Goal: Feedback & Contribution: Submit feedback/report problem

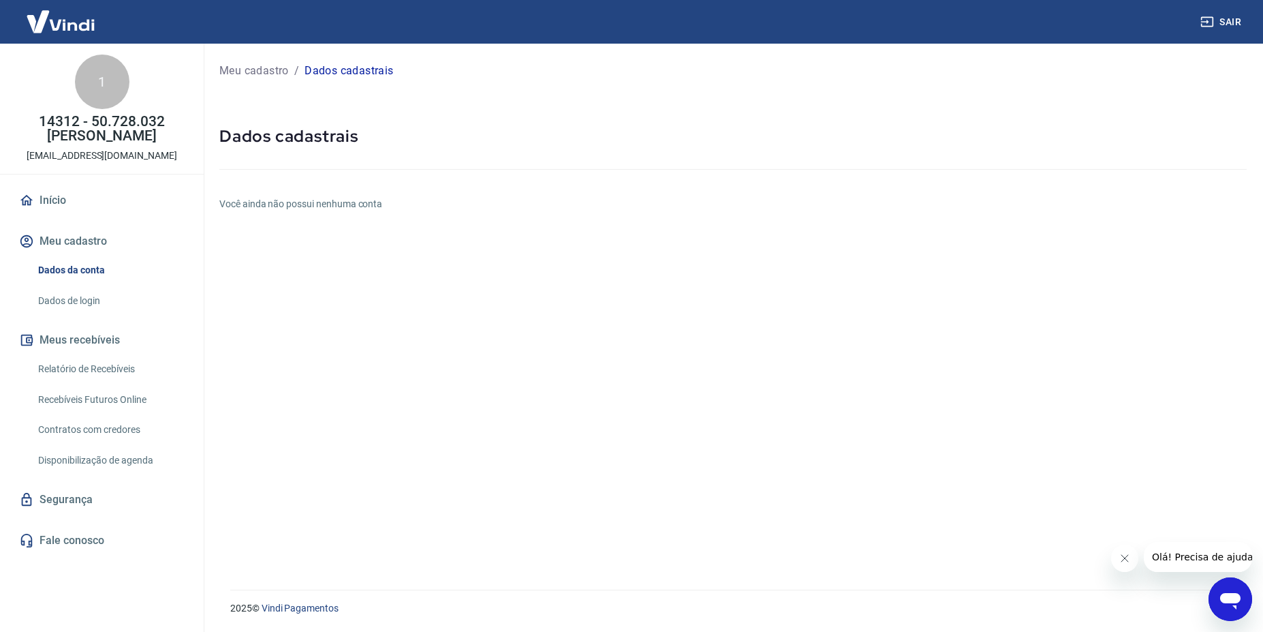
click at [1228, 600] on icon "Abrir janela de mensagens" at bounding box center [1230, 601] width 20 height 16
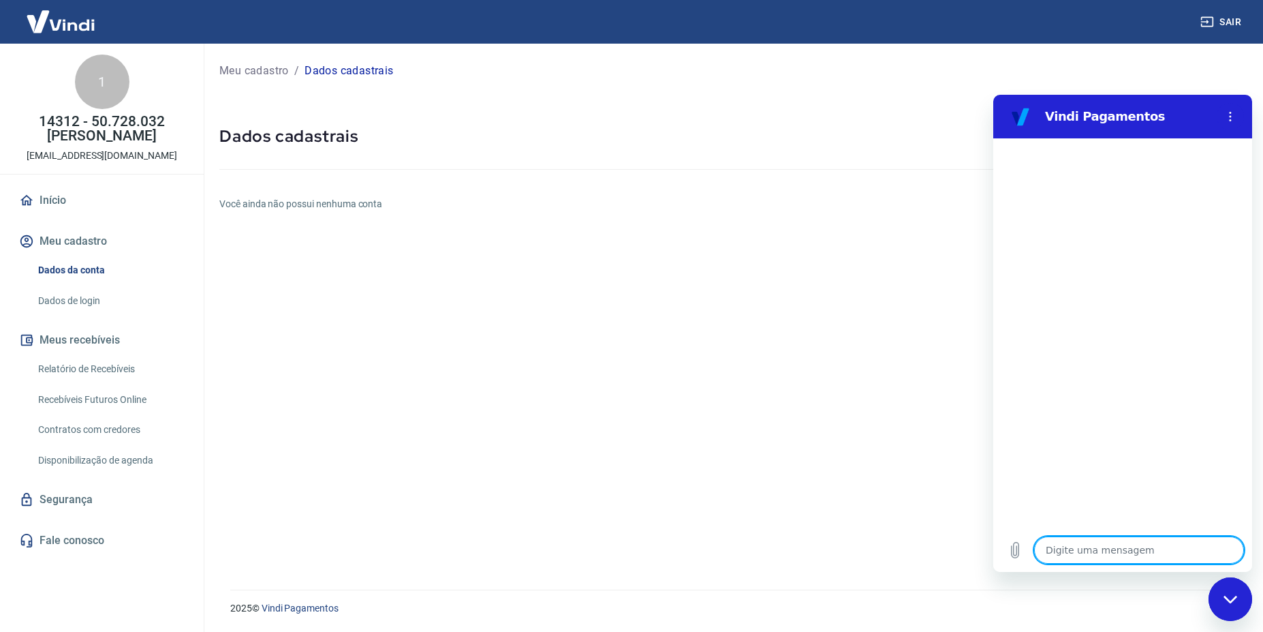
type textarea "o"
type textarea "x"
type textarea "oi"
type textarea "x"
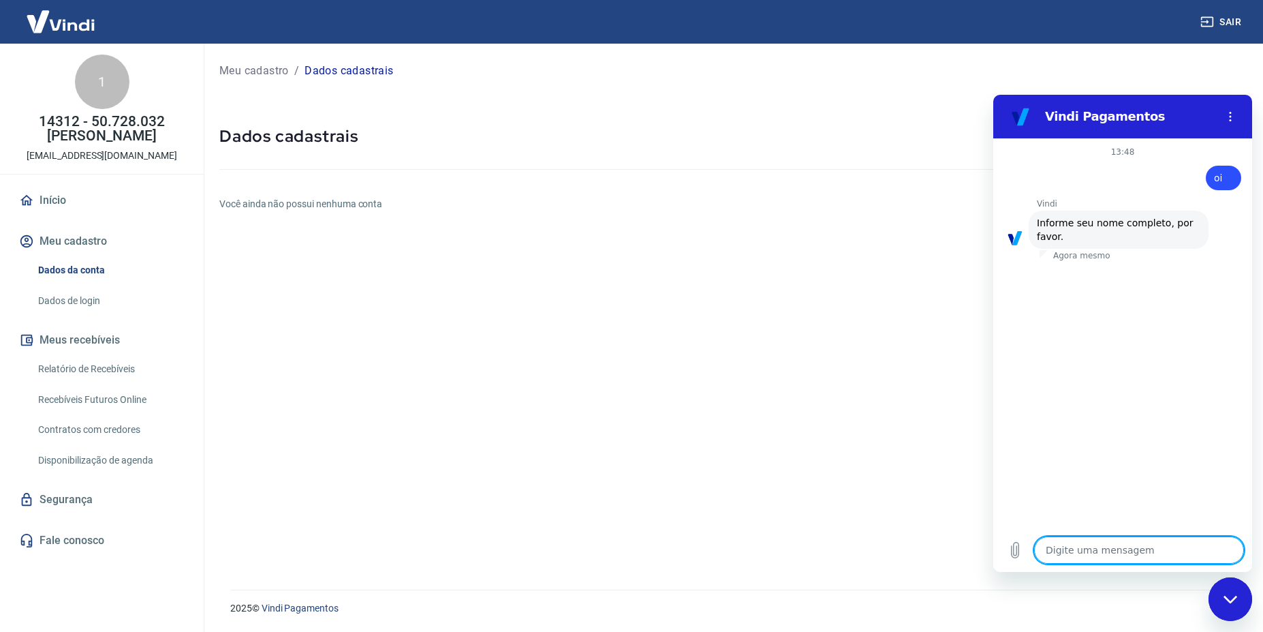
type textarea "F"
type textarea "x"
type textarea "Fa"
type textarea "x"
type textarea "Fab"
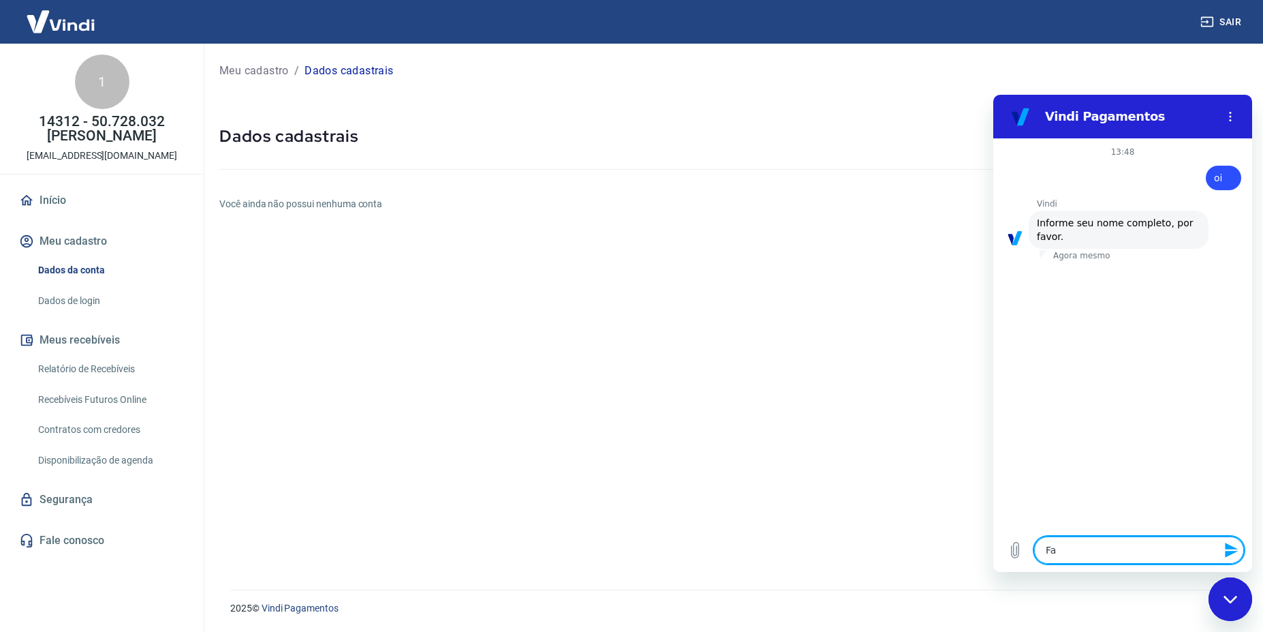
type textarea "x"
type textarea "Fabi"
type textarea "x"
type textarea "[PERSON_NAME]"
type textarea "x"
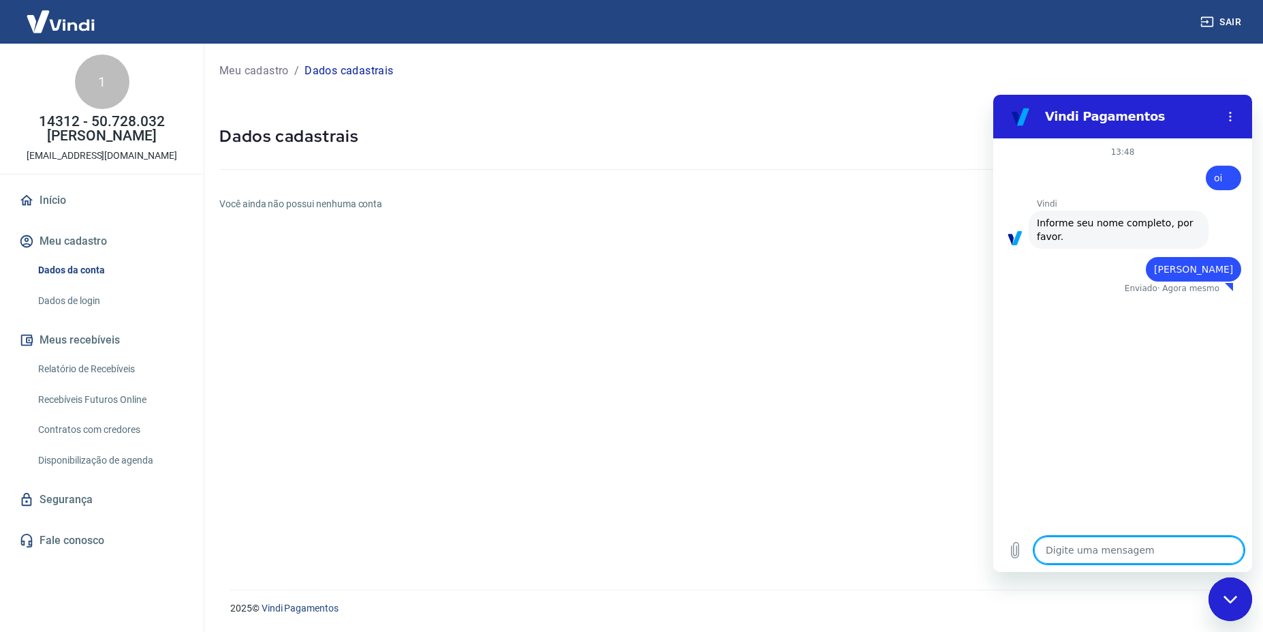
type textarea "x"
type textarea "5"
type textarea "x"
type textarea "50"
type textarea "x"
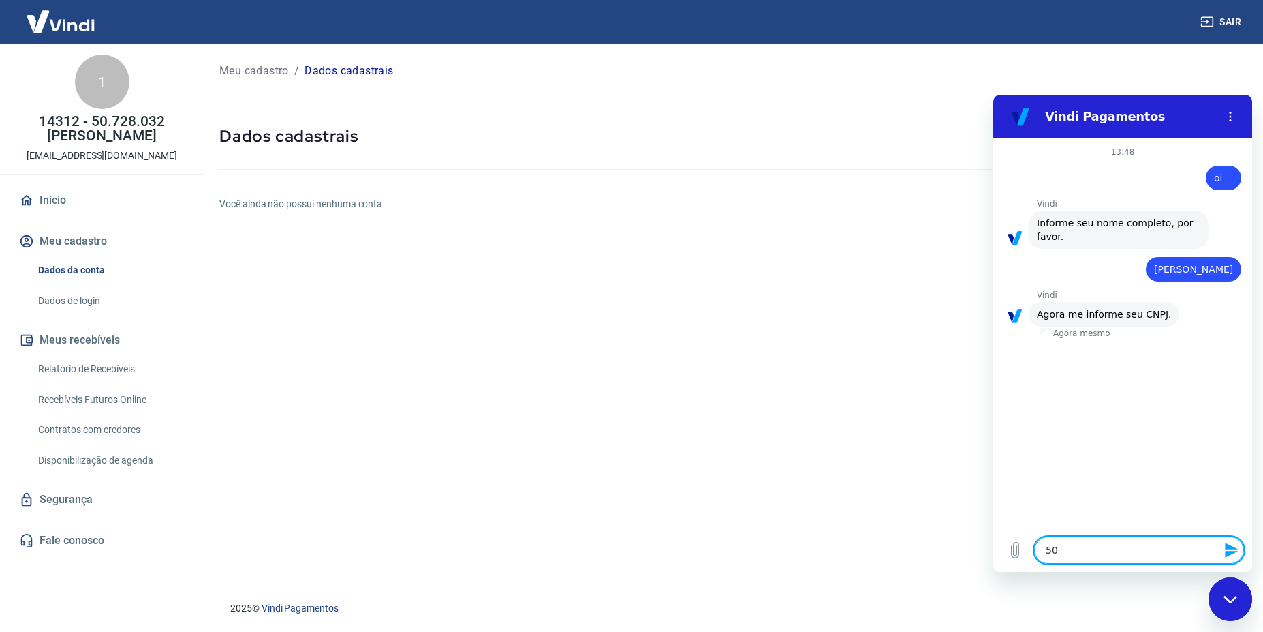
type textarea "50."
type textarea "x"
type textarea "50.7"
type textarea "x"
type textarea "50.72"
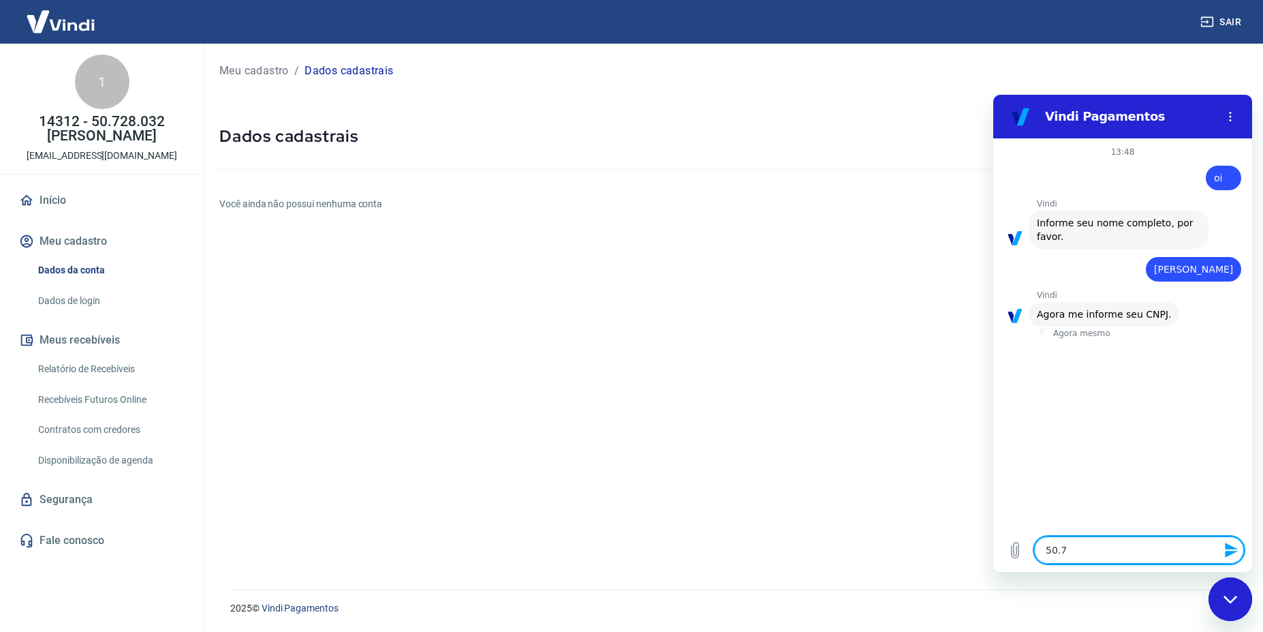
type textarea "x"
type textarea "50.728"
type textarea "x"
type textarea "50.728."
type textarea "x"
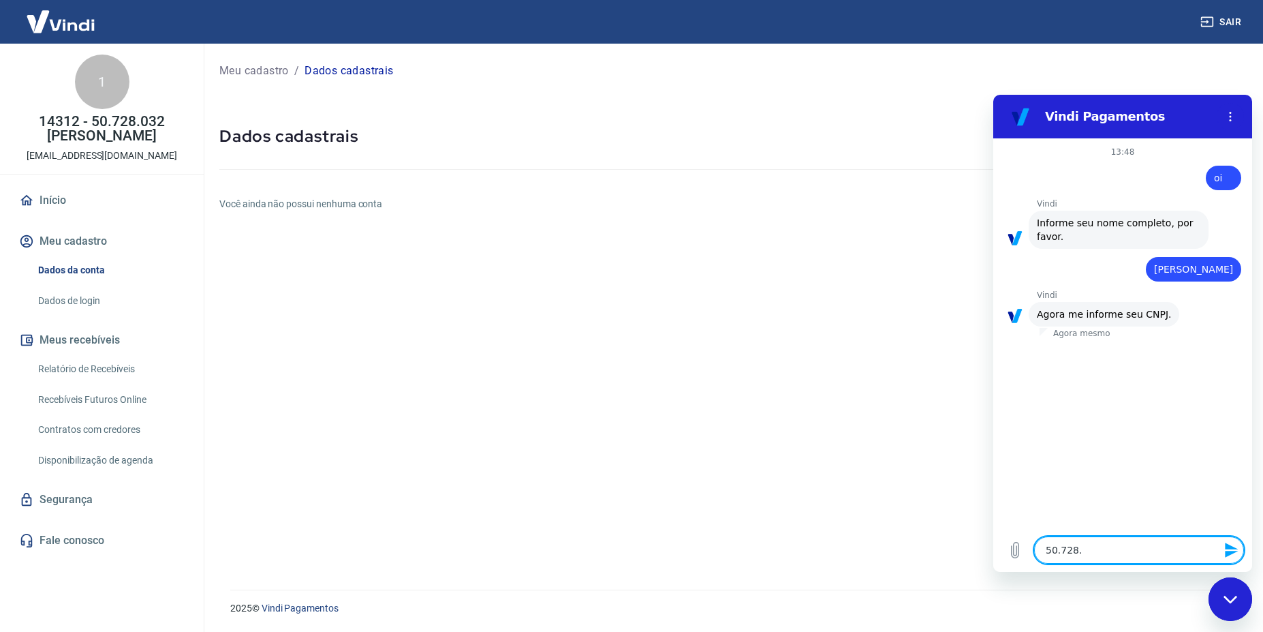
type textarea "50.728.0"
type textarea "x"
type textarea "50.728.03"
type textarea "x"
type textarea "50.728.032"
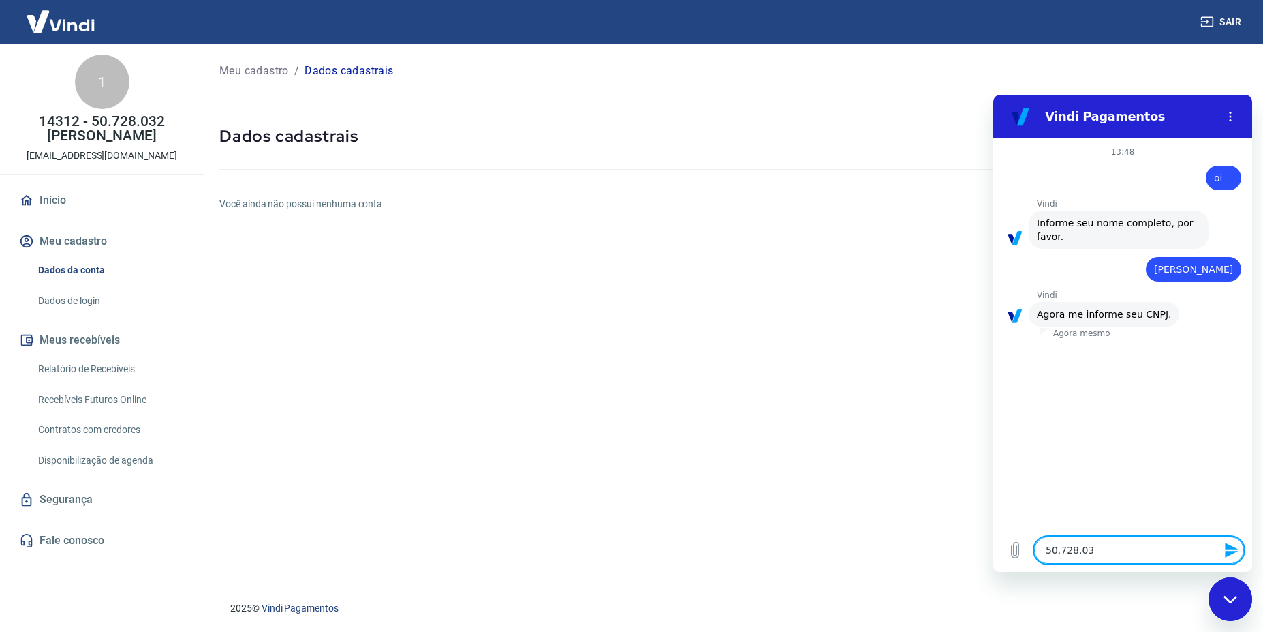
type textarea "x"
type textarea "50.728.032."
type textarea "x"
type textarea "50.728.032.0"
type textarea "x"
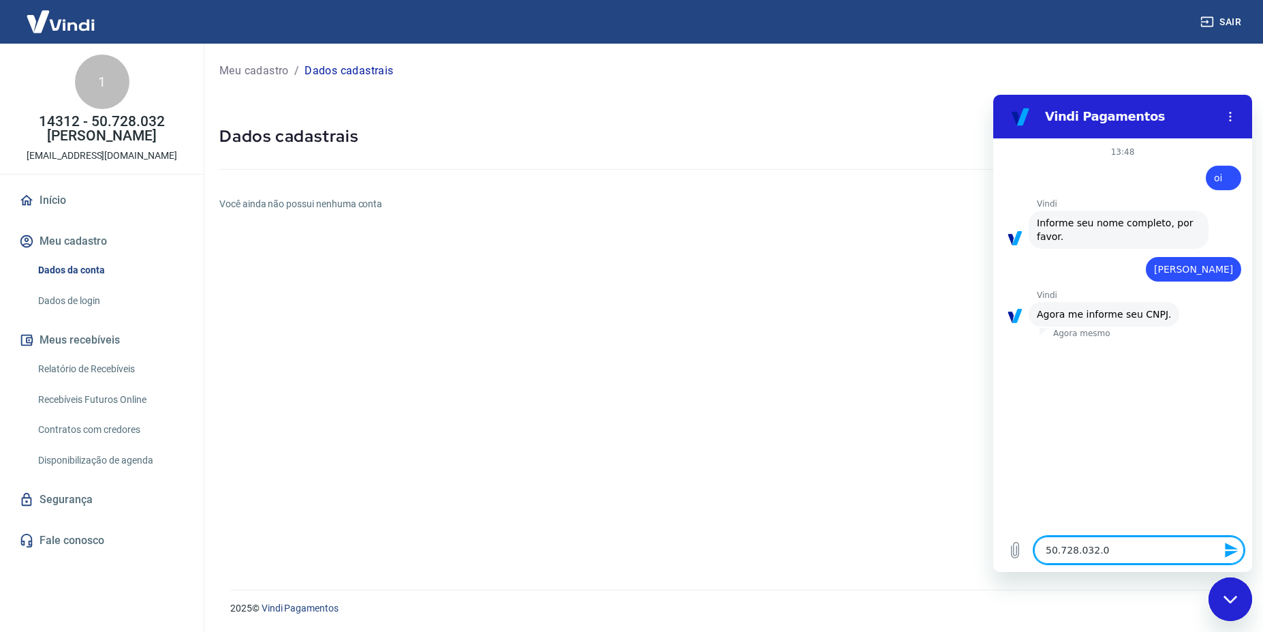
type textarea "50.728.032.00"
type textarea "x"
type textarea "[PHONE_NUMBER]"
type textarea "x"
type textarea "[PHONE_NUMBER]"
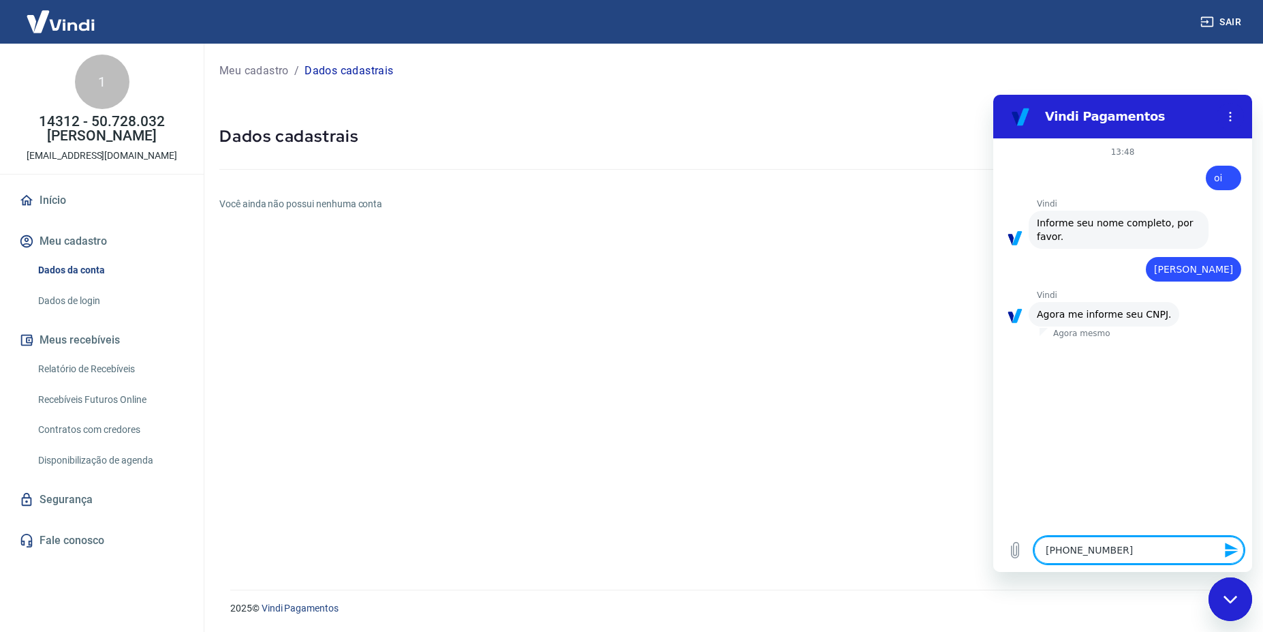
type textarea "x"
type textarea "50.728.032.0001-"
type textarea "x"
type textarea "50.728.032.0001-9"
type textarea "x"
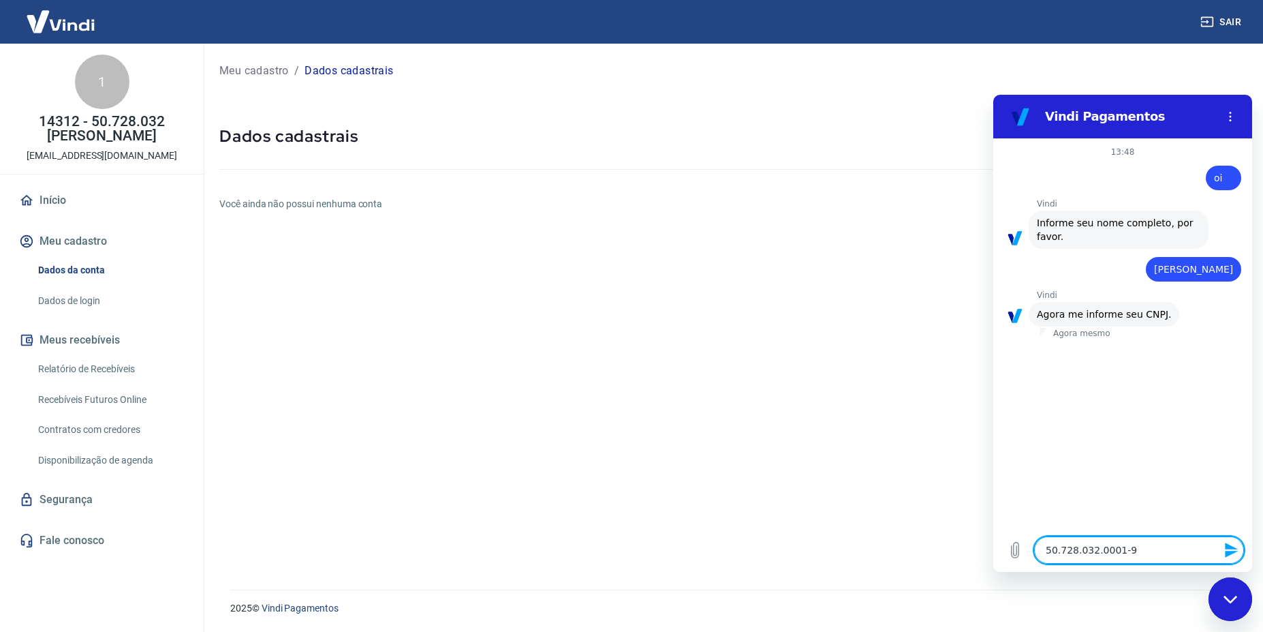
type textarea "50.728.032.0001-90"
type textarea "x"
type textarea "50.728.032.0001-9"
type textarea "x"
type textarea "50.728.032.0001-"
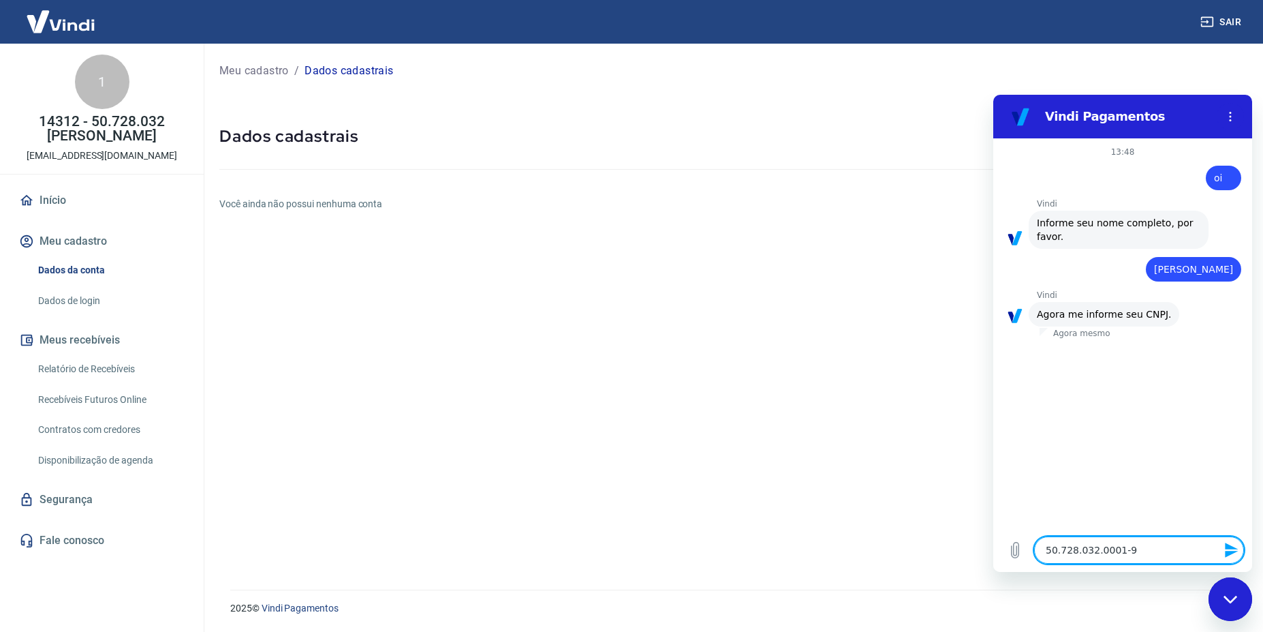
type textarea "x"
type textarea "50.728.032.0001-8"
type textarea "x"
type textarea "50.728.032.0001-86"
type textarea "x"
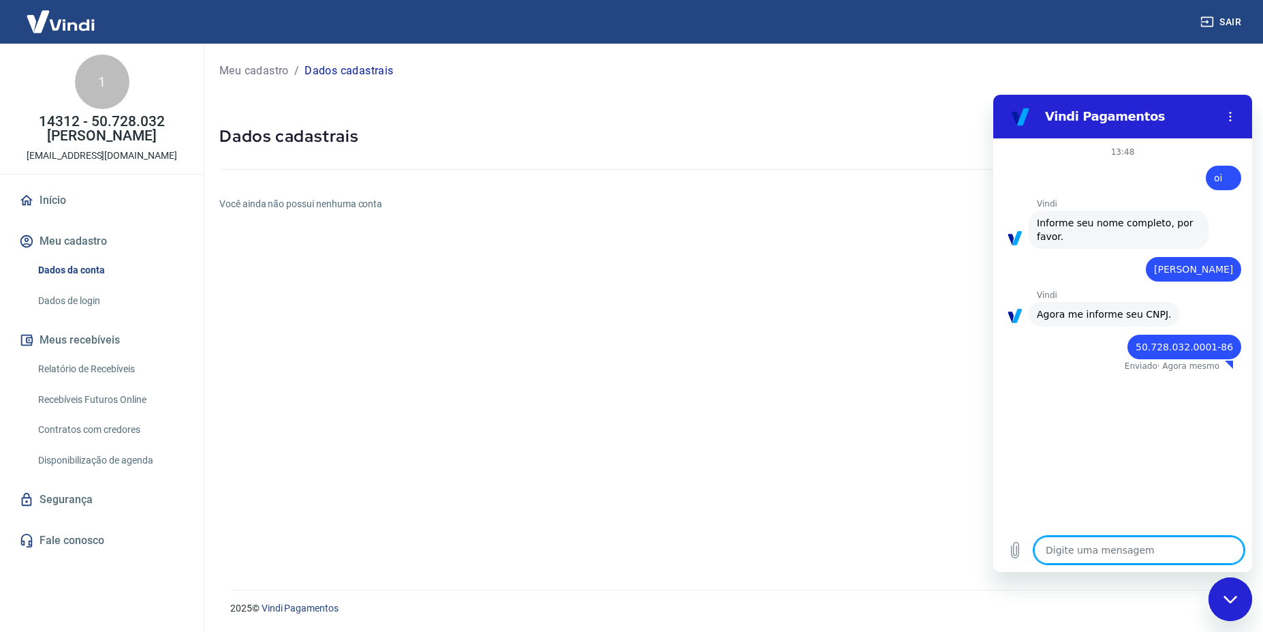
type textarea "x"
type textarea "f"
type textarea "x"
type textarea "fa"
type textarea "x"
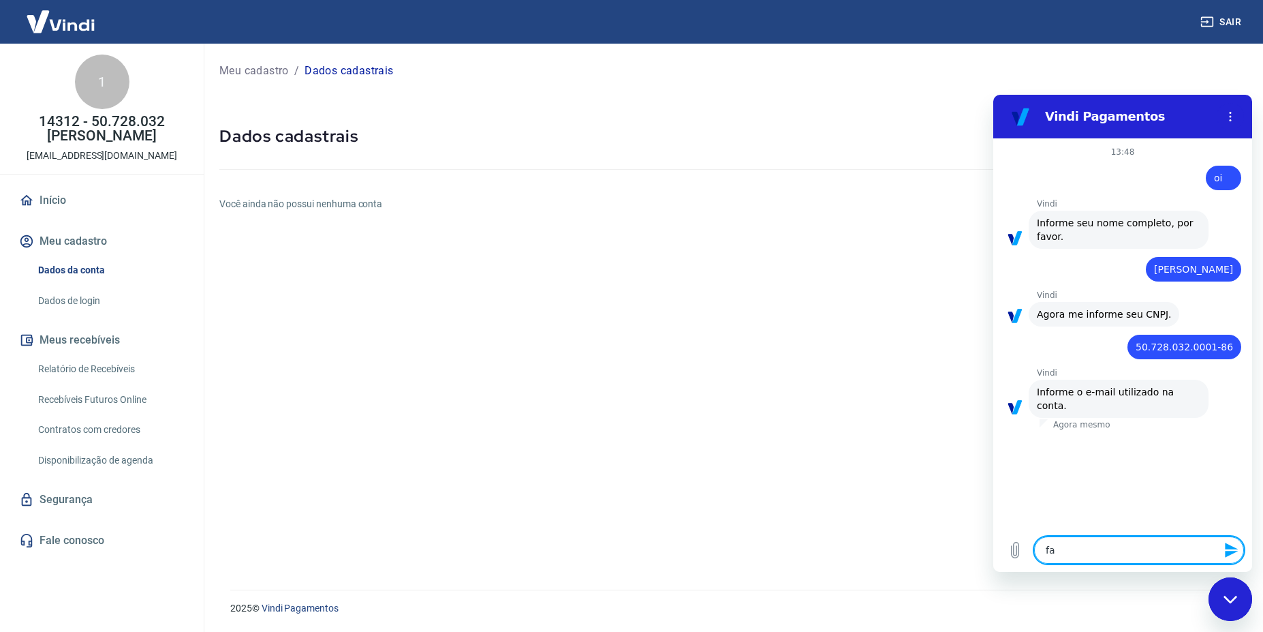
type textarea "fab"
type textarea "x"
type textarea "fabi"
type textarea "x"
type textarea "[PERSON_NAME]"
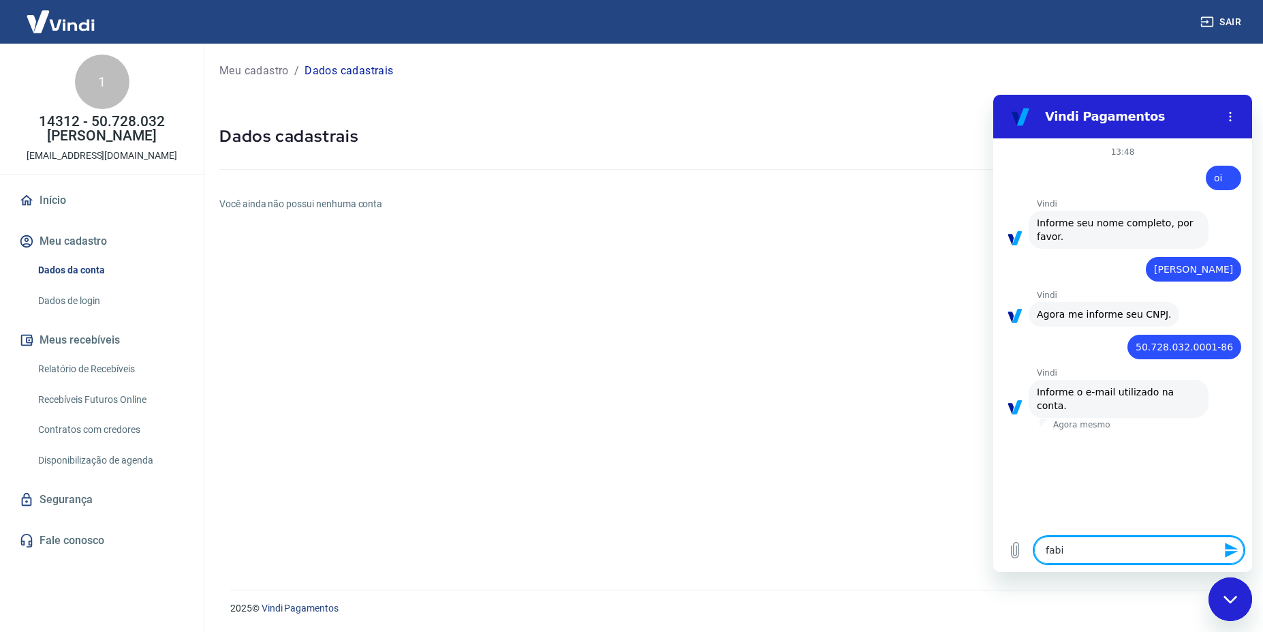
type textarea "x"
type textarea "[PERSON_NAME]."
type textarea "x"
type textarea "[PERSON_NAME].s"
type textarea "x"
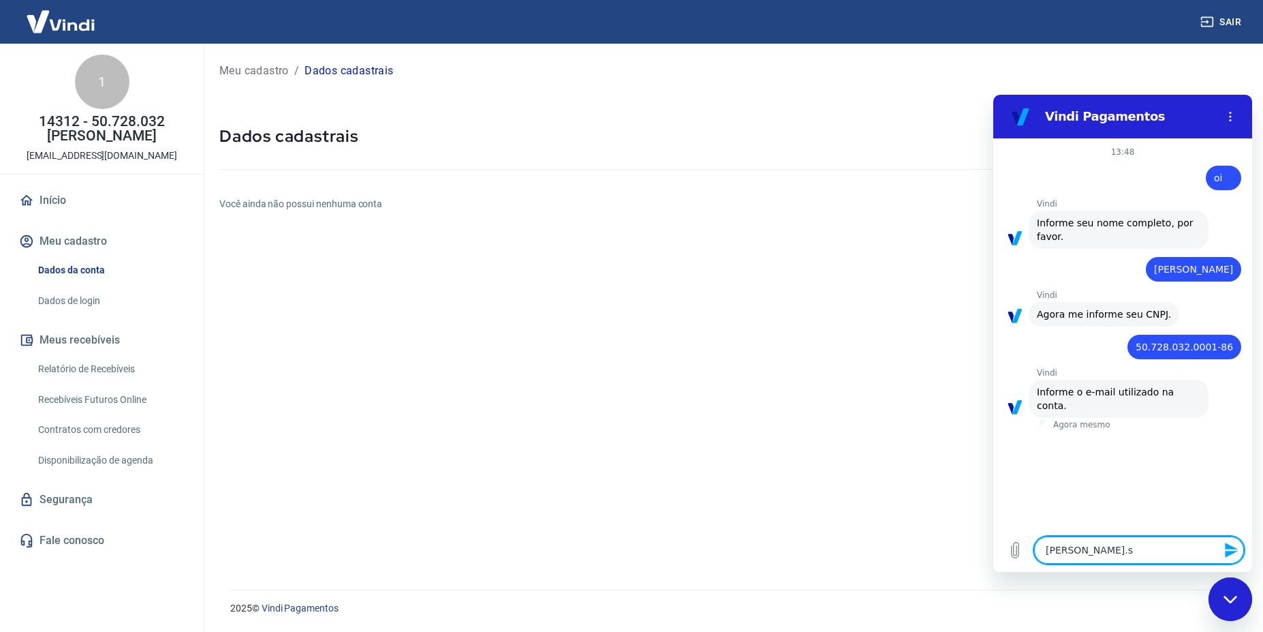
type textarea "[DOMAIN_NAME]"
type textarea "x"
type textarea "[PERSON_NAME].sum"
type textarea "x"
type textarea "[PERSON_NAME].summ"
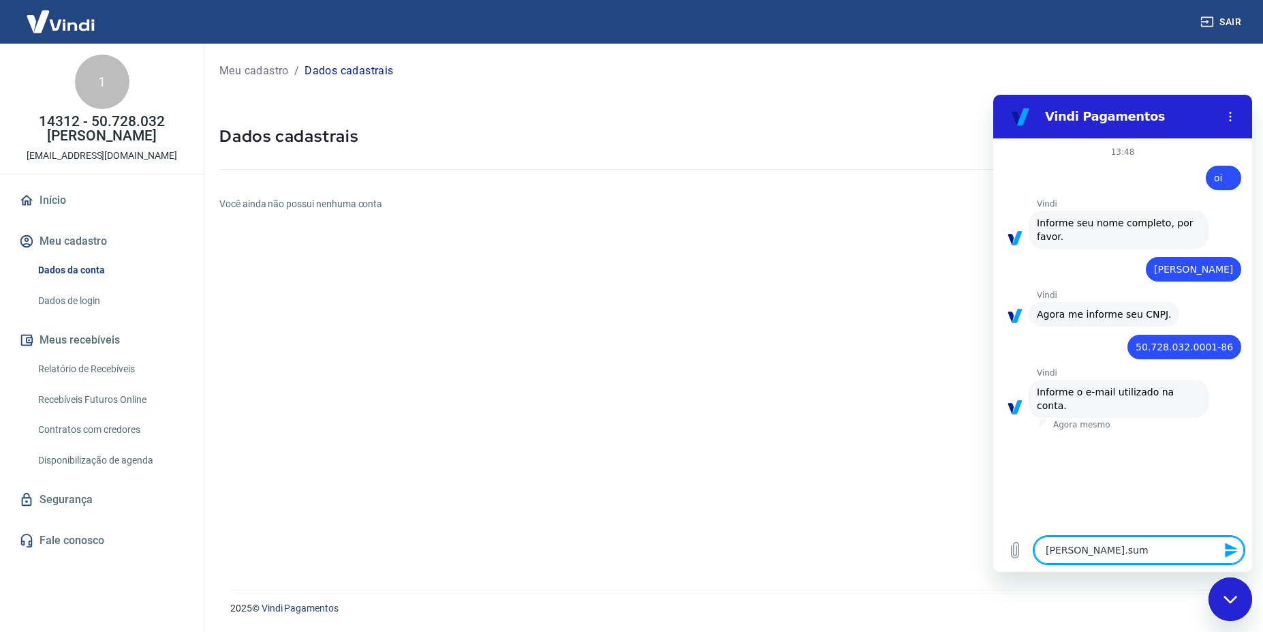
type textarea "x"
type textarea "[PERSON_NAME].summe"
type textarea "x"
type textarea "[PERSON_NAME].summer"
type textarea "x"
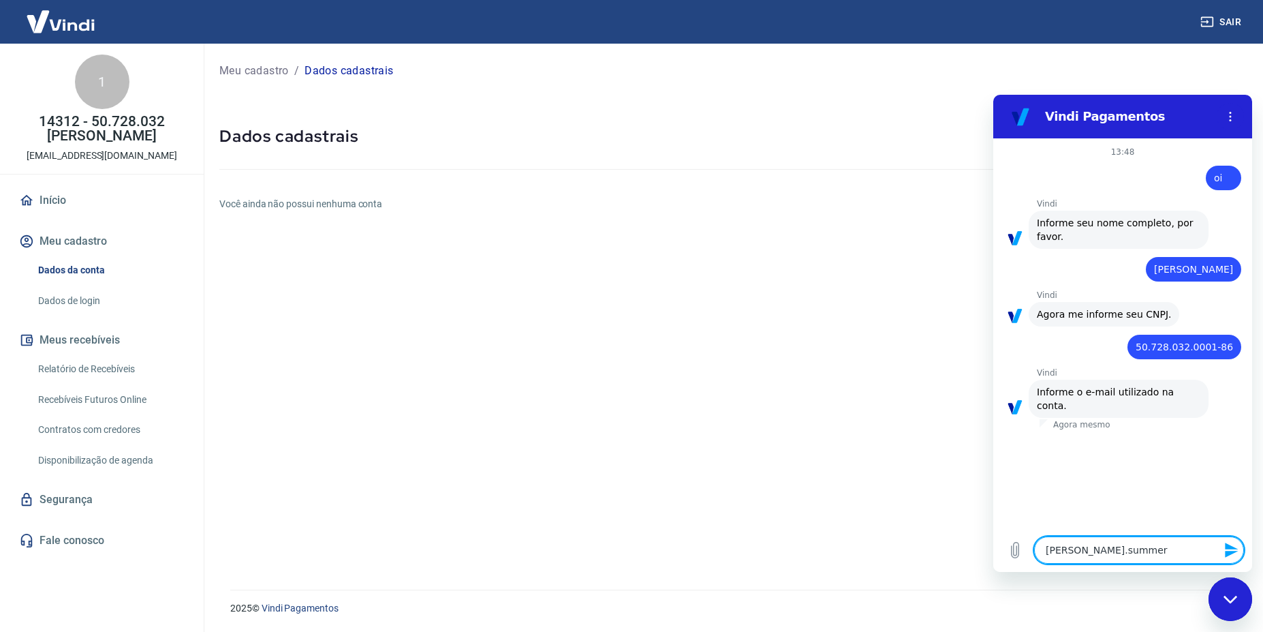
type textarea "[PERSON_NAME].summerp"
type textarea "x"
type textarea "[PERSON_NAME].summerpr"
type textarea "x"
type textarea "[PERSON_NAME].summerpro"
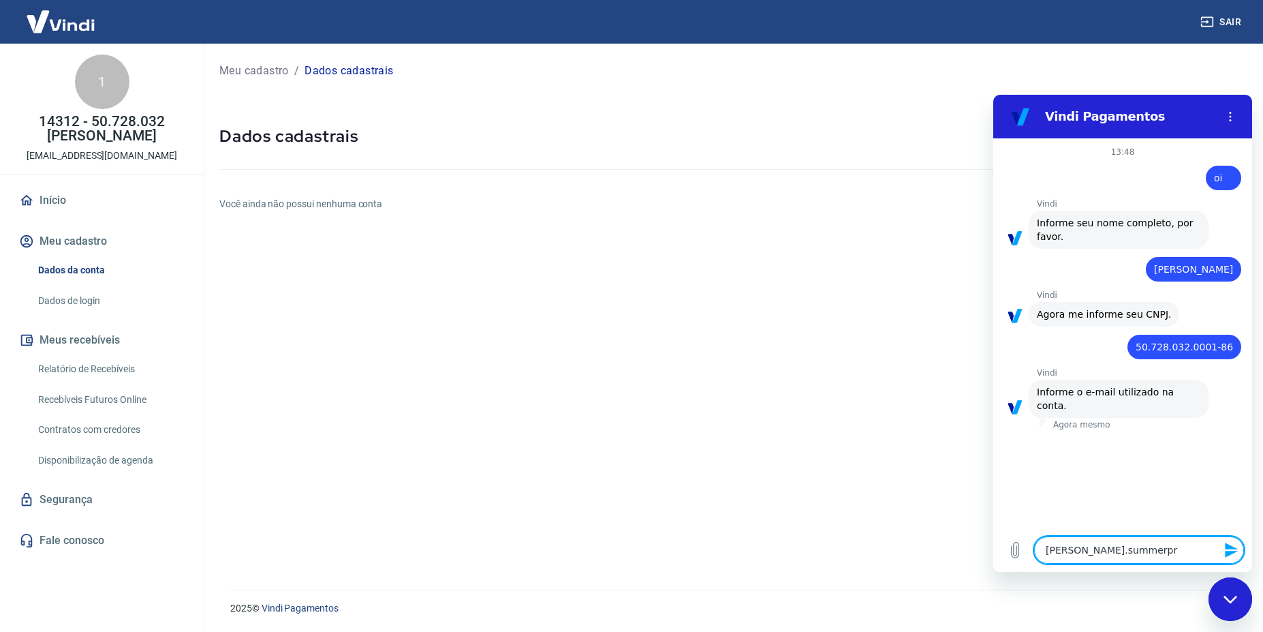
type textarea "x"
type textarea "[PERSON_NAME].summerprom"
type textarea "x"
type textarea "[PERSON_NAME].summerpromo"
type textarea "x"
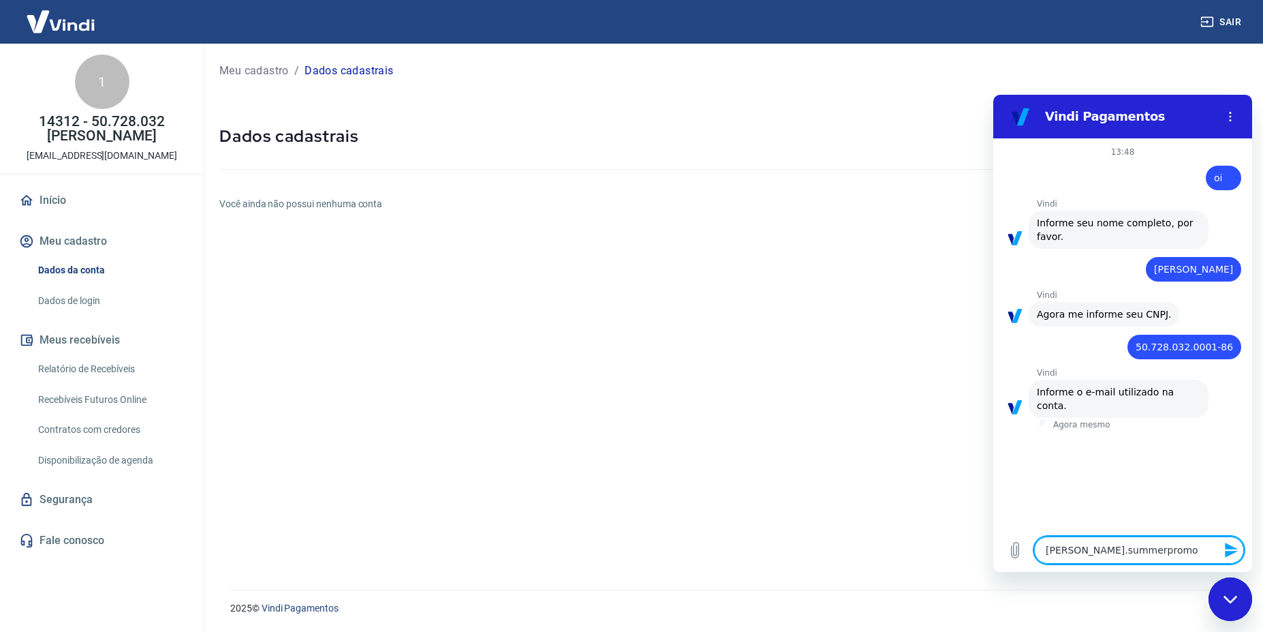
type textarea "[PERSON_NAME].summerpromo."
type textarea "x"
type textarea "[PERSON_NAME].summerpromo"
type textarea "x"
type textarea "[PERSON_NAME].summerpromo@"
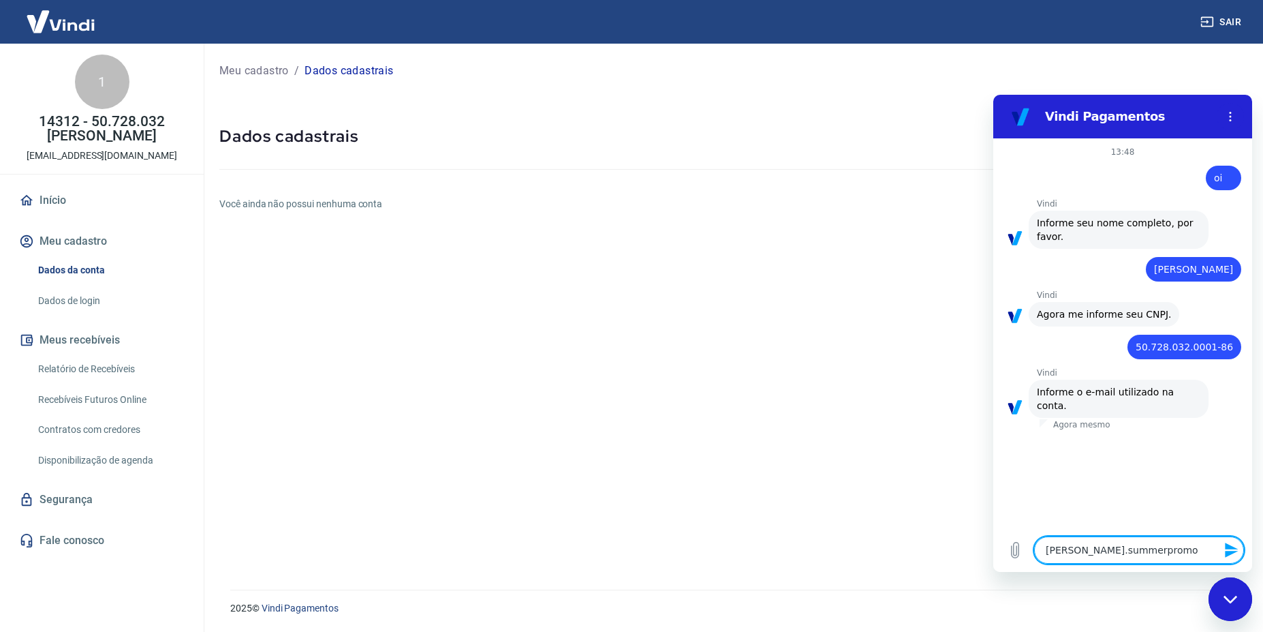
type textarea "x"
type textarea "[PERSON_NAME]"
type textarea "x"
type textarea "[PERSON_NAME]"
type textarea "x"
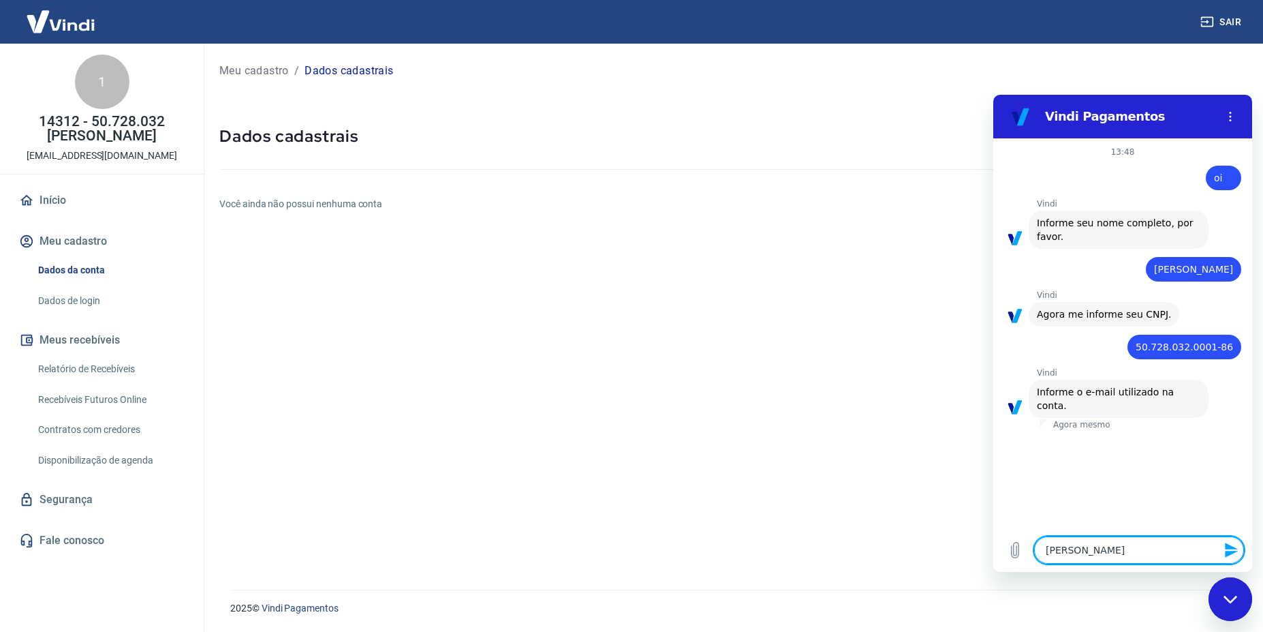
type textarea "fabio.summerpromo@gma"
type textarea "x"
type textarea "fabio.summerpromo@gmai"
type textarea "x"
type textarea "[EMAIL_ADDRESS]"
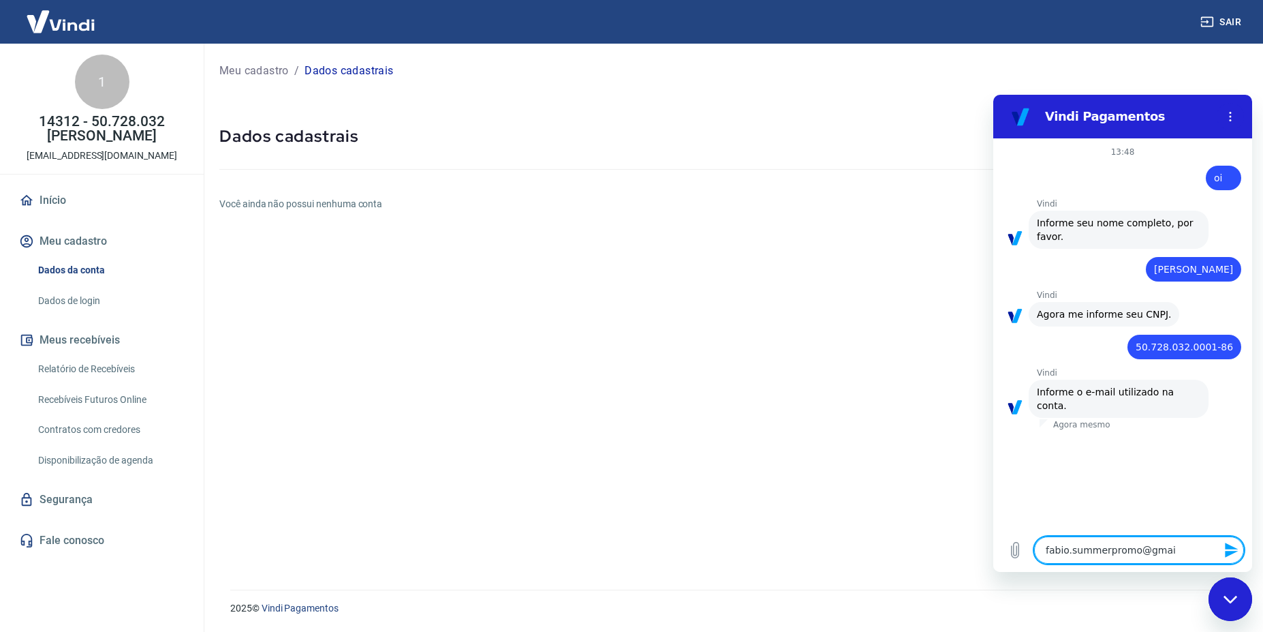
type textarea "x"
type textarea "[EMAIL_ADDRESS]."
type textarea "x"
type textarea "fabio.summerpromo@gmail.c"
type textarea "x"
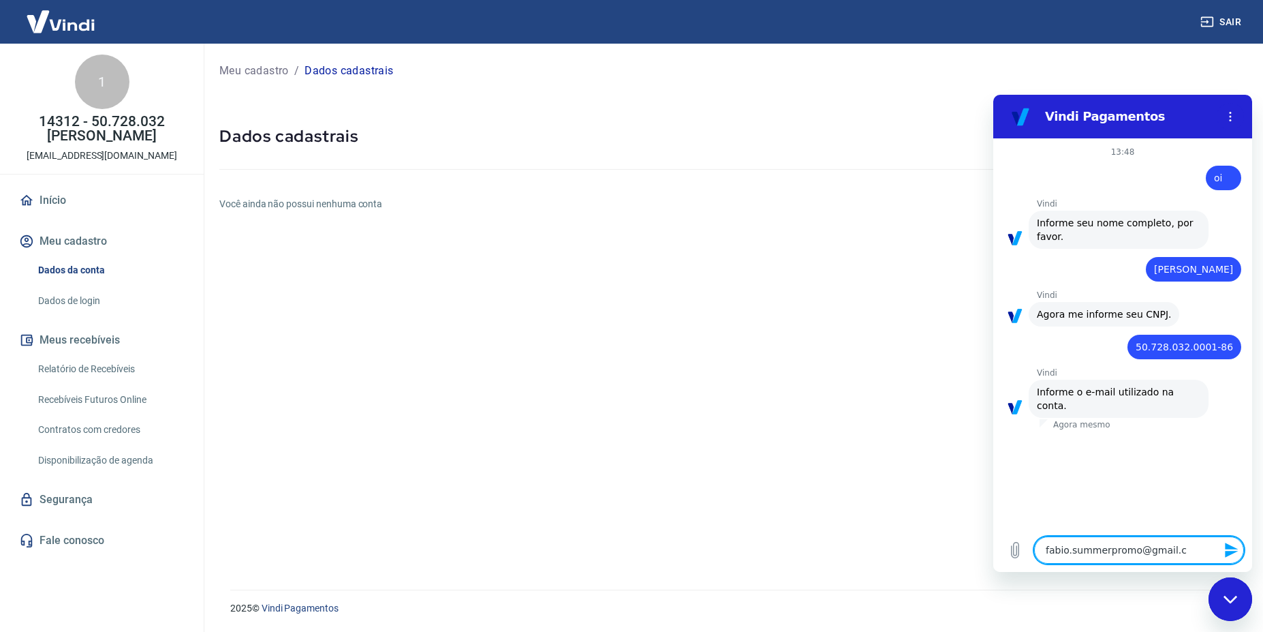
type textarea "[EMAIL_ADDRESS][DOMAIN_NAME]"
type textarea "x"
type textarea "[EMAIL_ADDRESS][DOMAIN_NAME]"
type textarea "x"
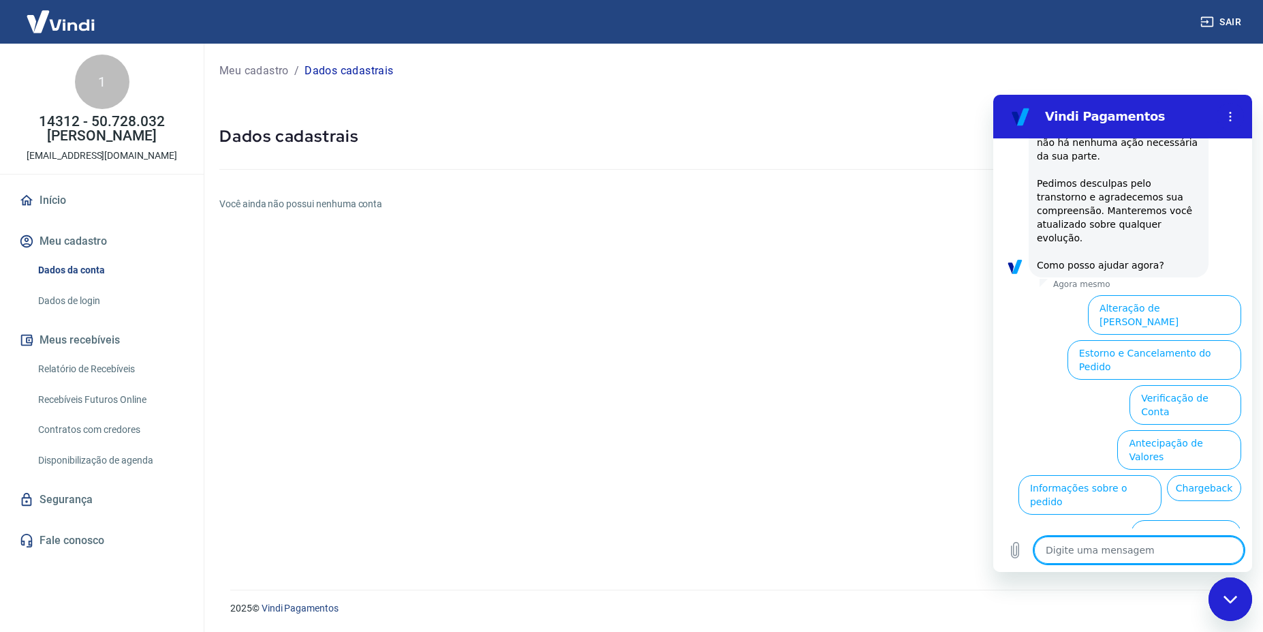
scroll to position [592, 0]
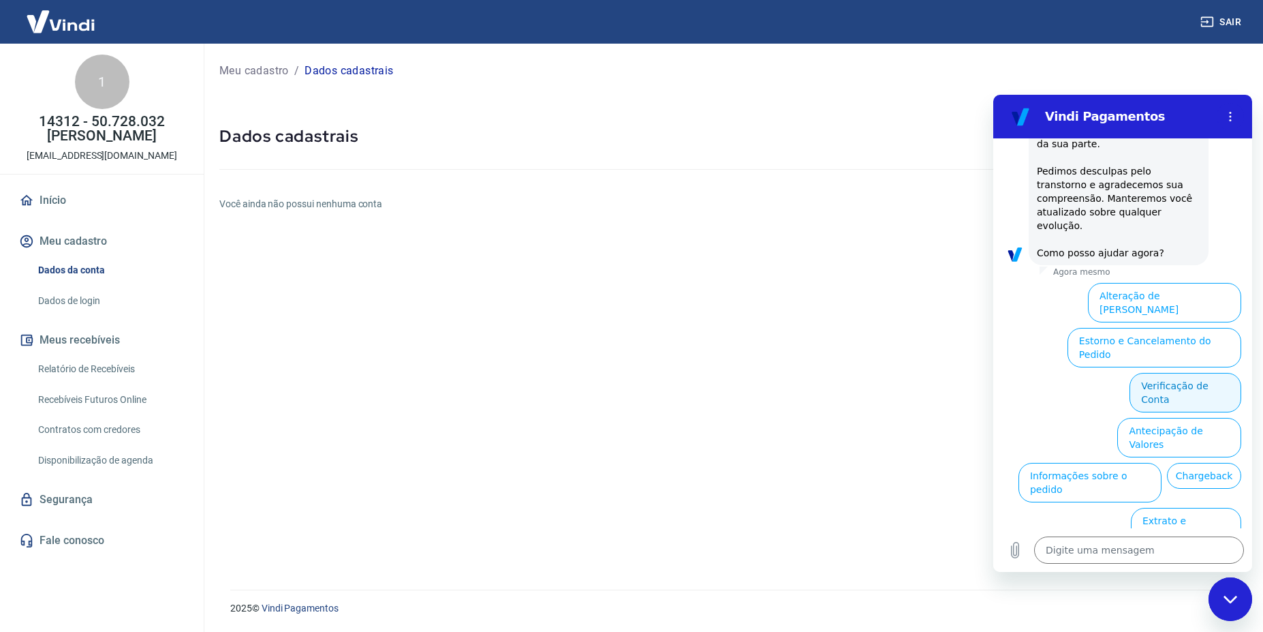
click at [1183, 373] on button "Verificação de Conta" at bounding box center [1186, 393] width 112 height 40
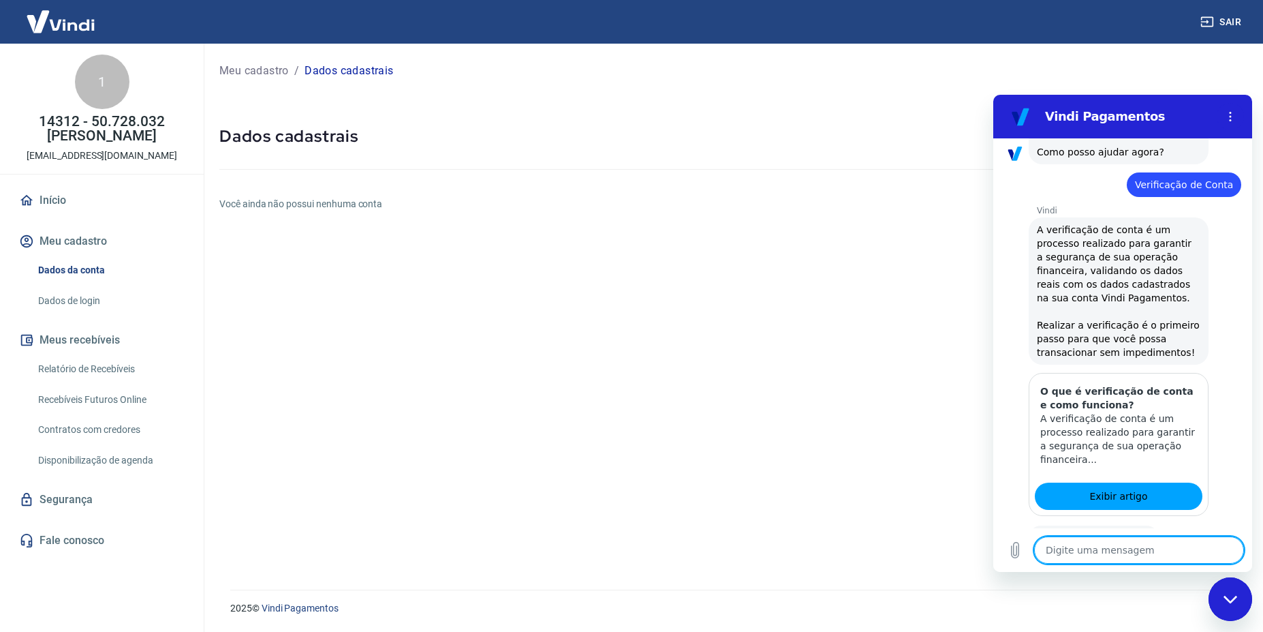
scroll to position [727, 0]
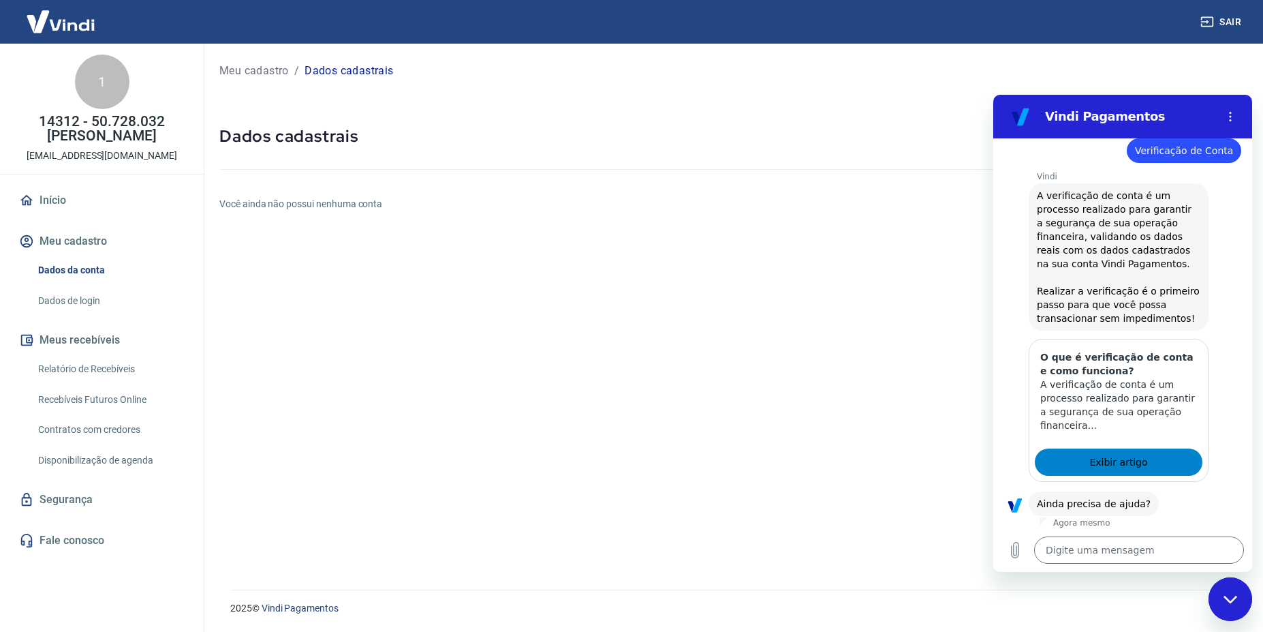
click at [1119, 454] on span "Exibir artigo" at bounding box center [1118, 462] width 58 height 16
click at [1164, 533] on button "Sim" at bounding box center [1176, 546] width 40 height 26
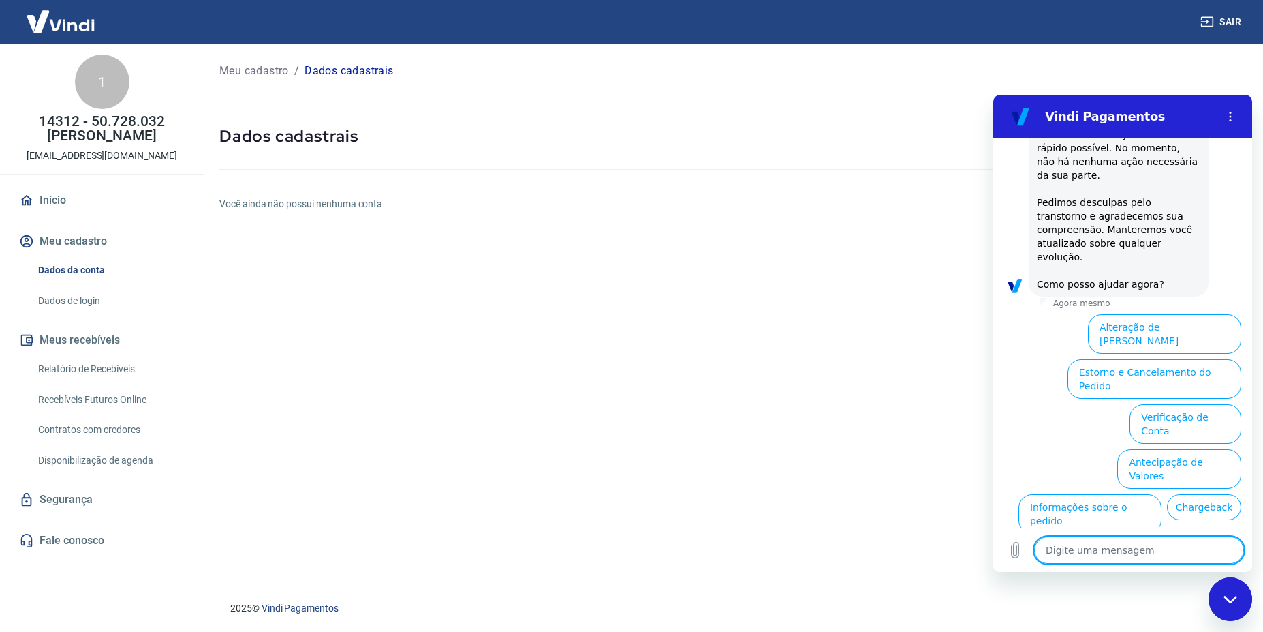
scroll to position [1396, 0]
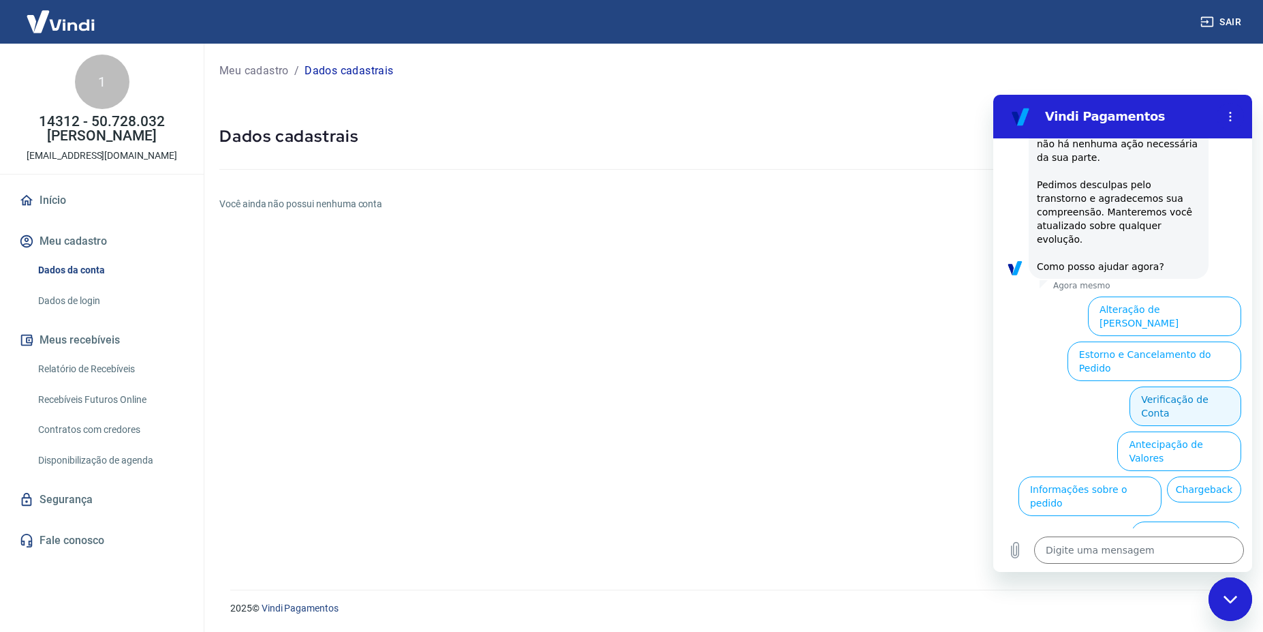
click at [1199, 386] on button "Verificação de Conta" at bounding box center [1186, 406] width 112 height 40
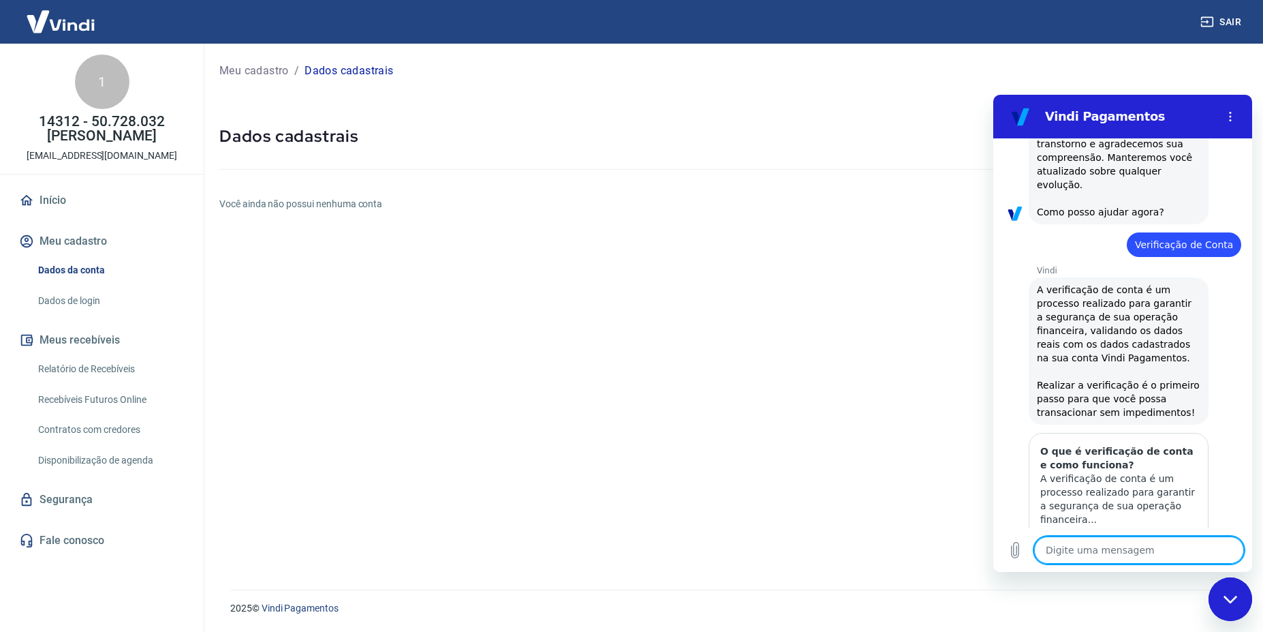
type textarea "x"
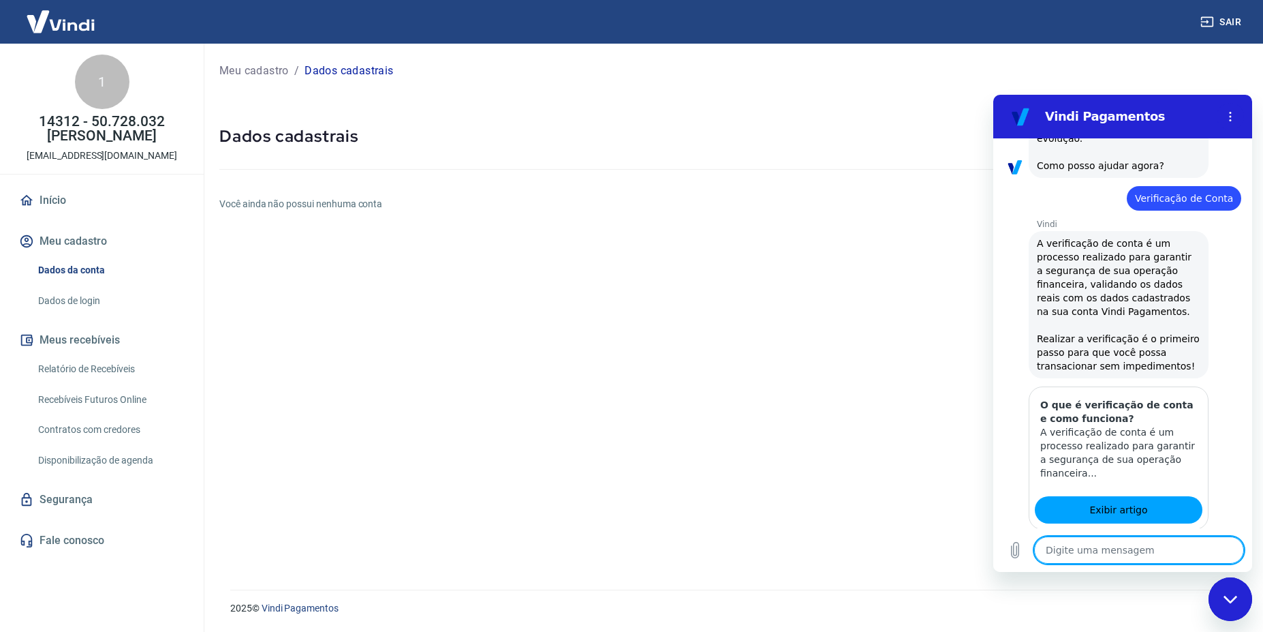
scroll to position [1531, 0]
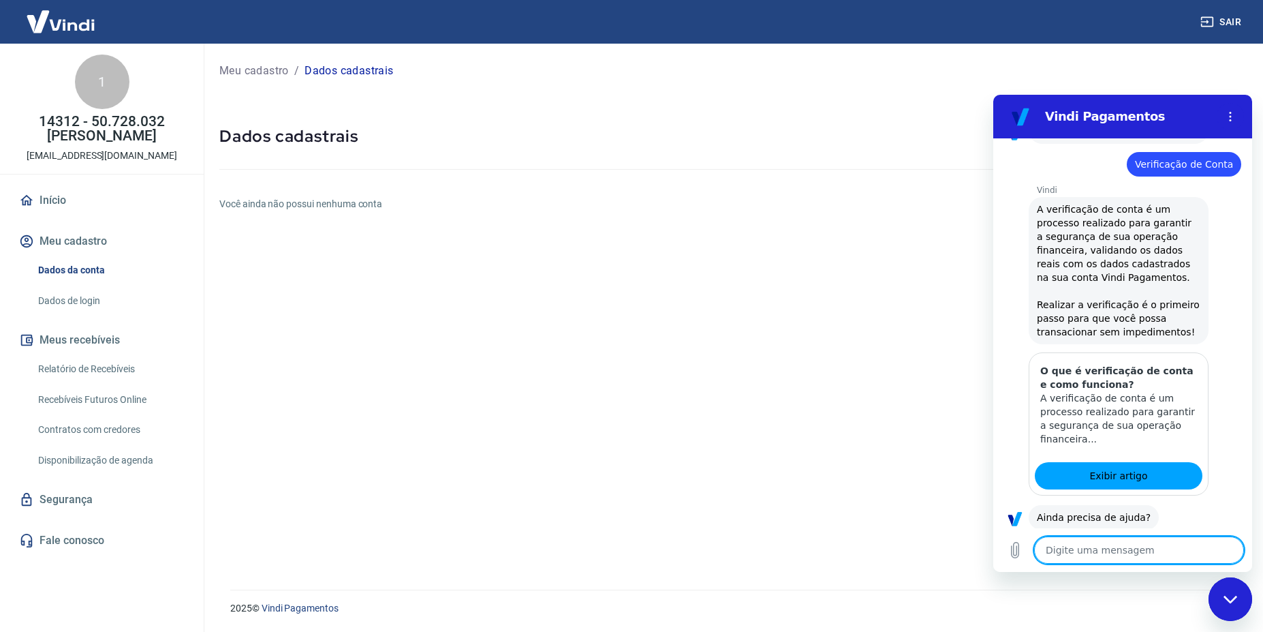
type textarea "n"
type textarea "x"
type textarea "n~"
type textarea "x"
type textarea "nã"
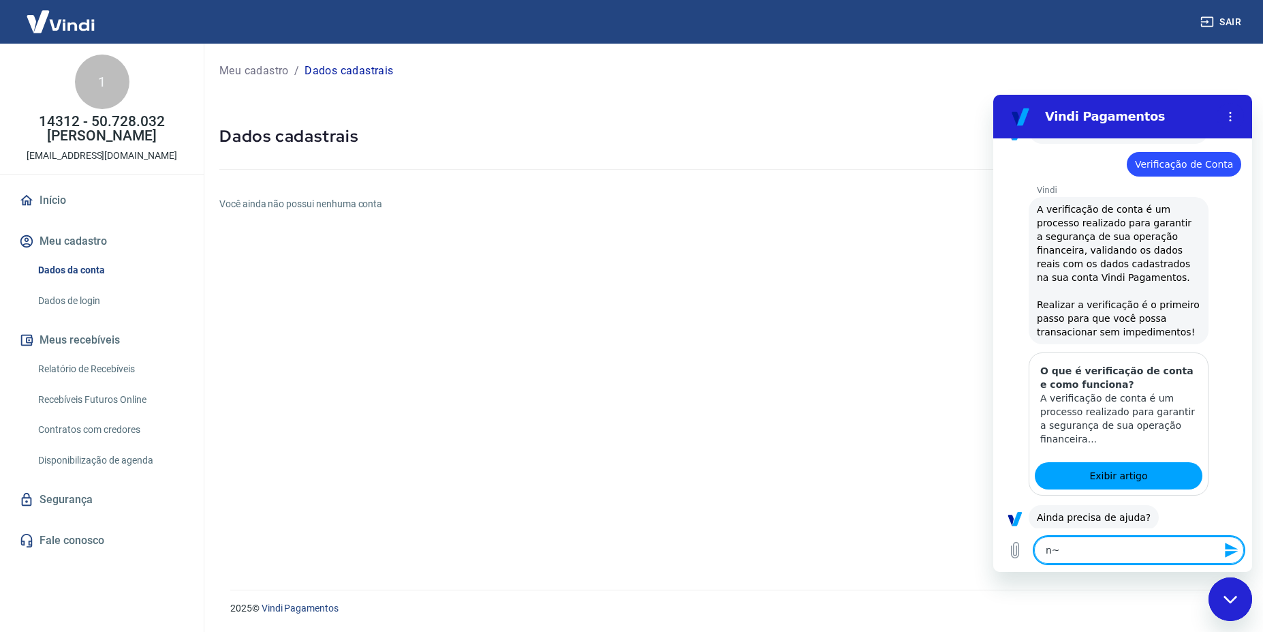
type textarea "x"
type textarea "não"
type textarea "x"
type textarea "não"
type textarea "x"
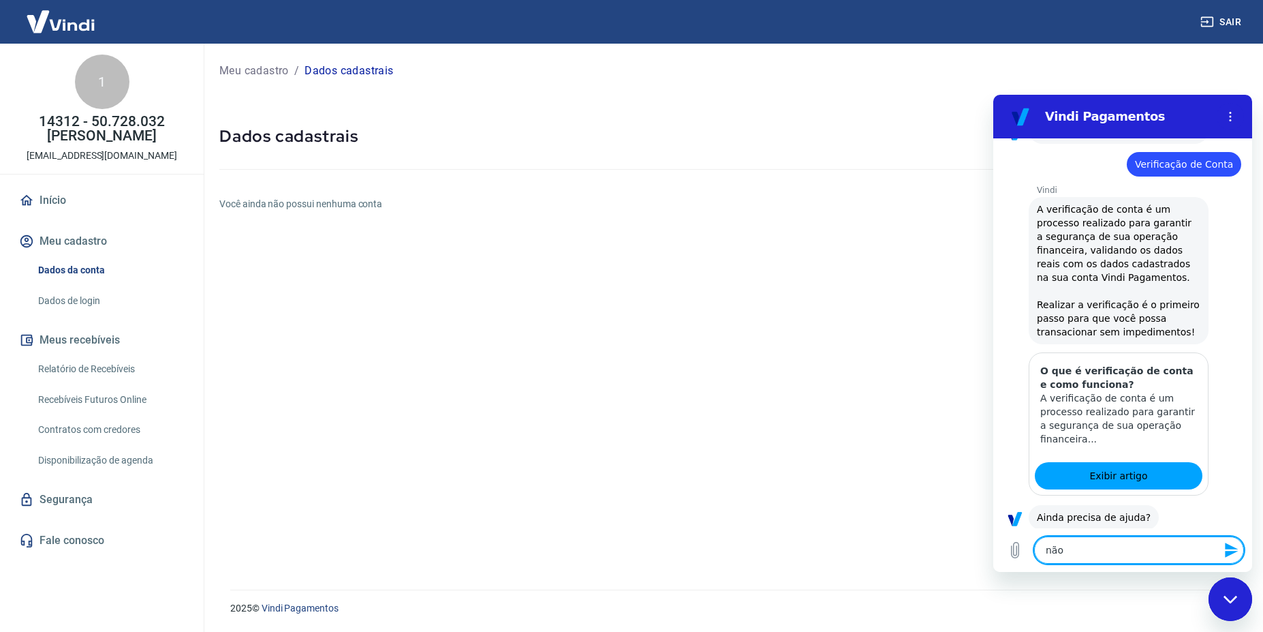
type textarea "não t"
type textarea "x"
type textarea "não te"
type textarea "x"
type textarea "não tem"
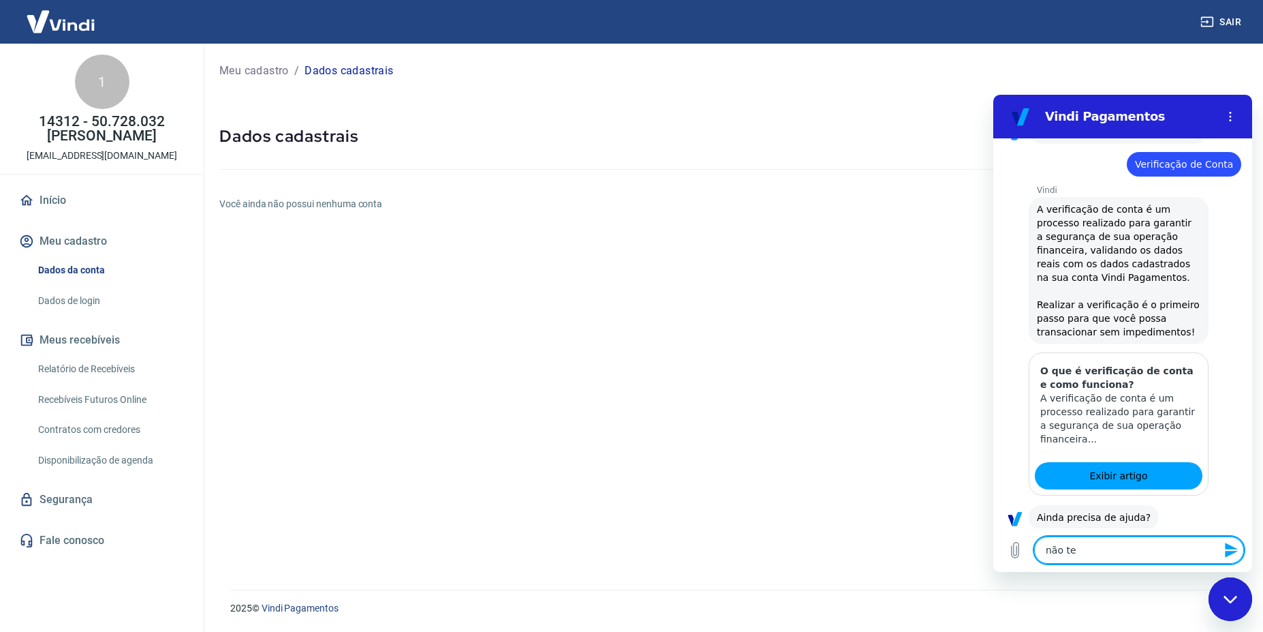
type textarea "x"
type textarea "não tem"
type textarea "x"
type textarea "não tem m"
type textarea "x"
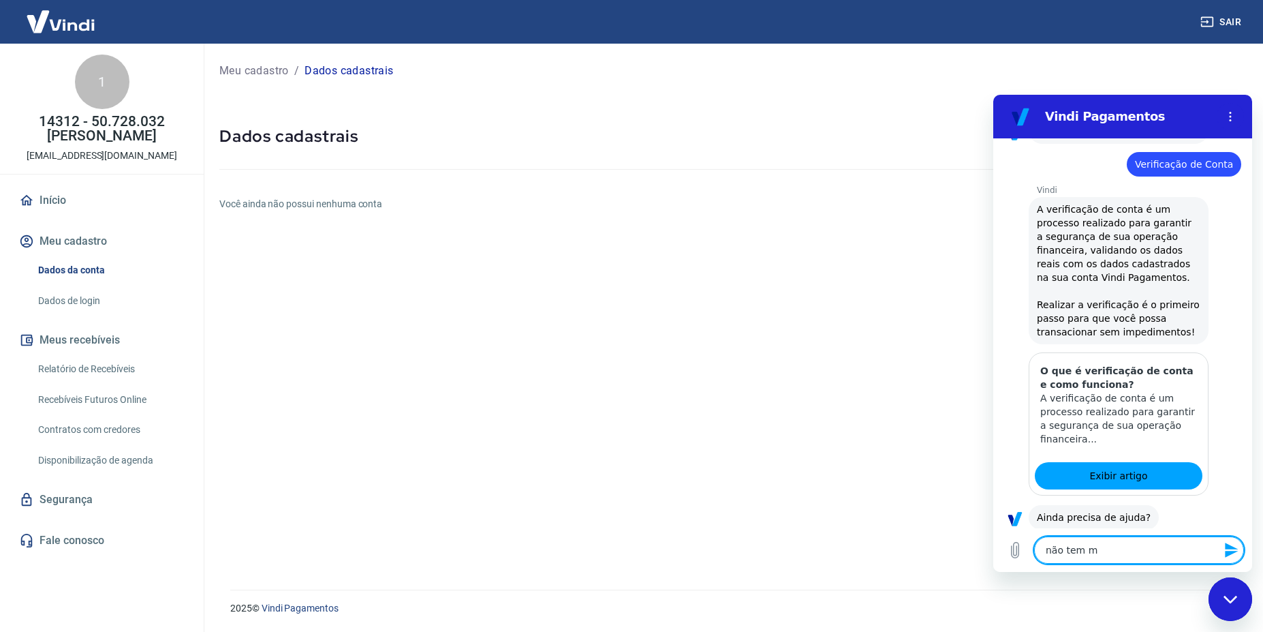
type textarea "não tem mi"
type textarea "x"
type textarea "não tem min"
type textarea "x"
type textarea "não tem minh"
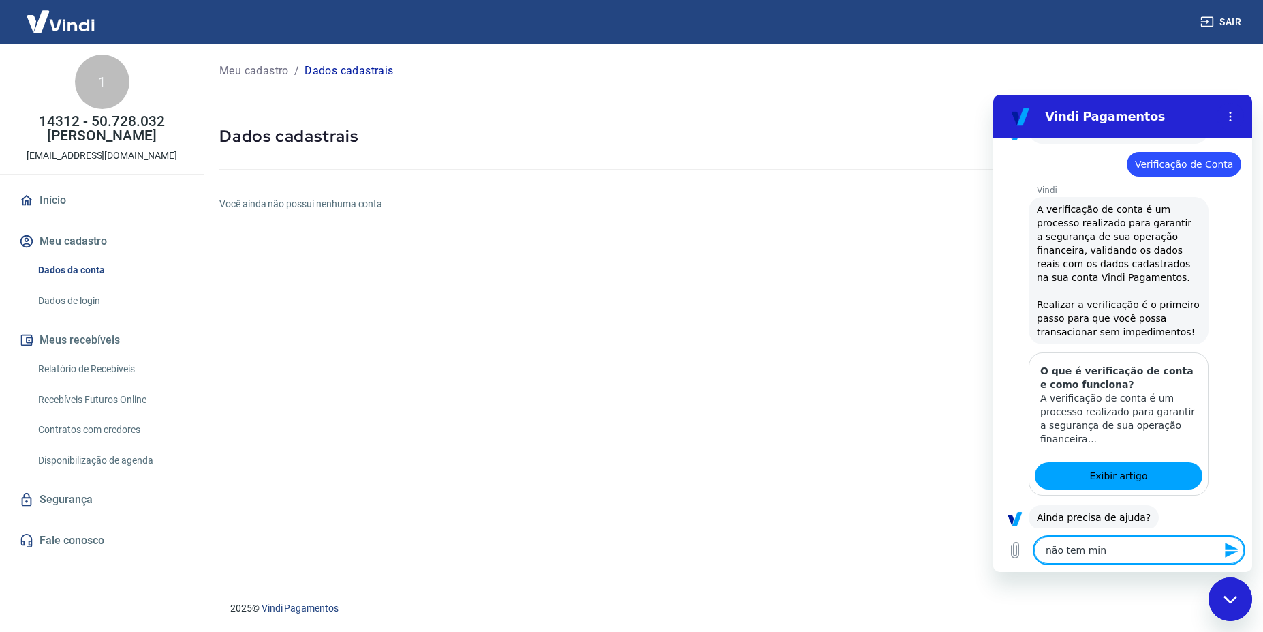
type textarea "x"
type textarea "não tem minha"
type textarea "x"
type textarea "não tem minha"
type textarea "x"
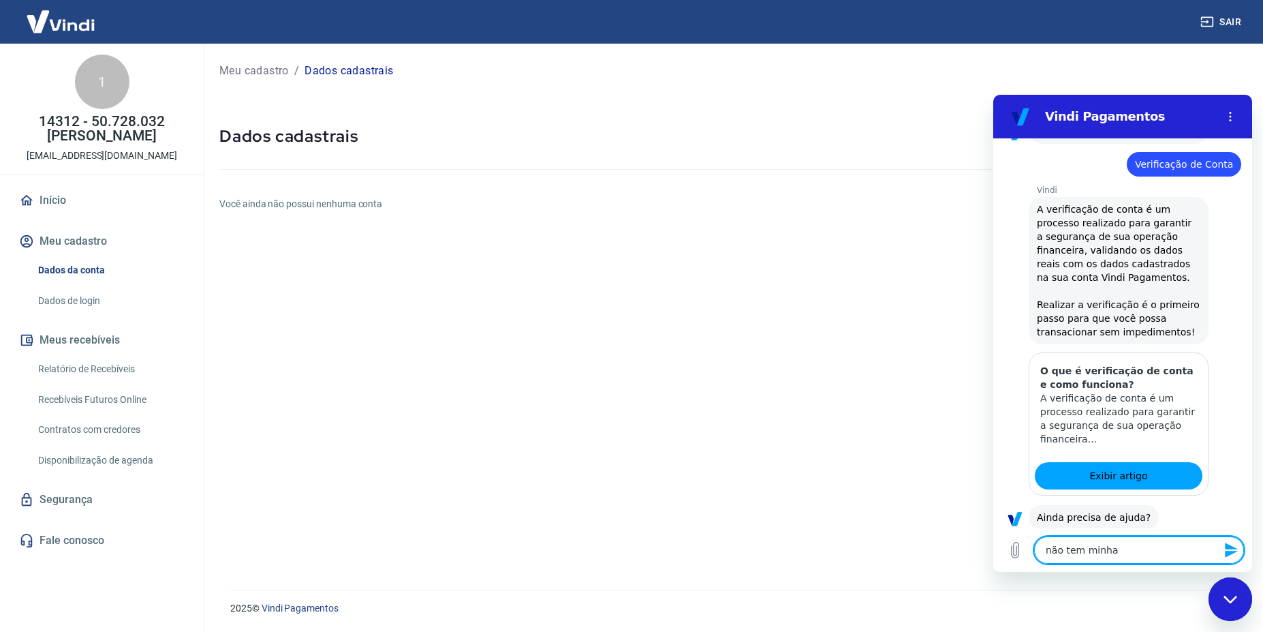
type textarea "não tem minha c"
type textarea "x"
type textarea "não tem minha co"
type textarea "x"
type textarea "não tem minha con"
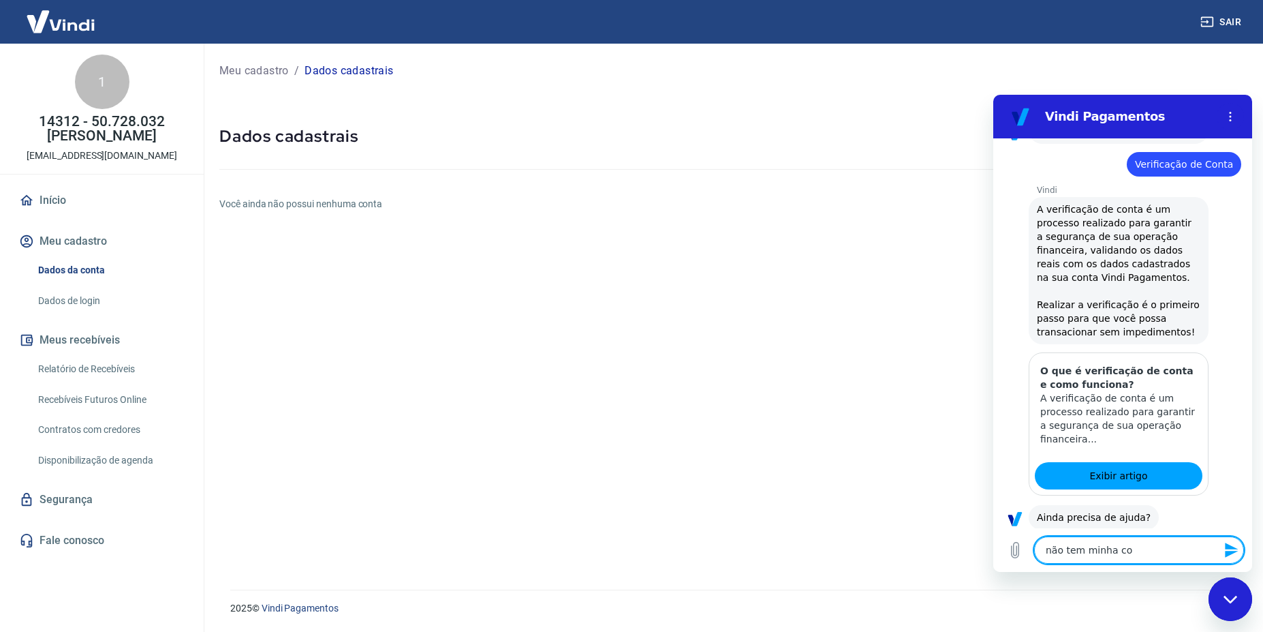
type textarea "x"
type textarea "não tem minha cont"
type textarea "x"
type textarea "não tem minha conta"
type textarea "x"
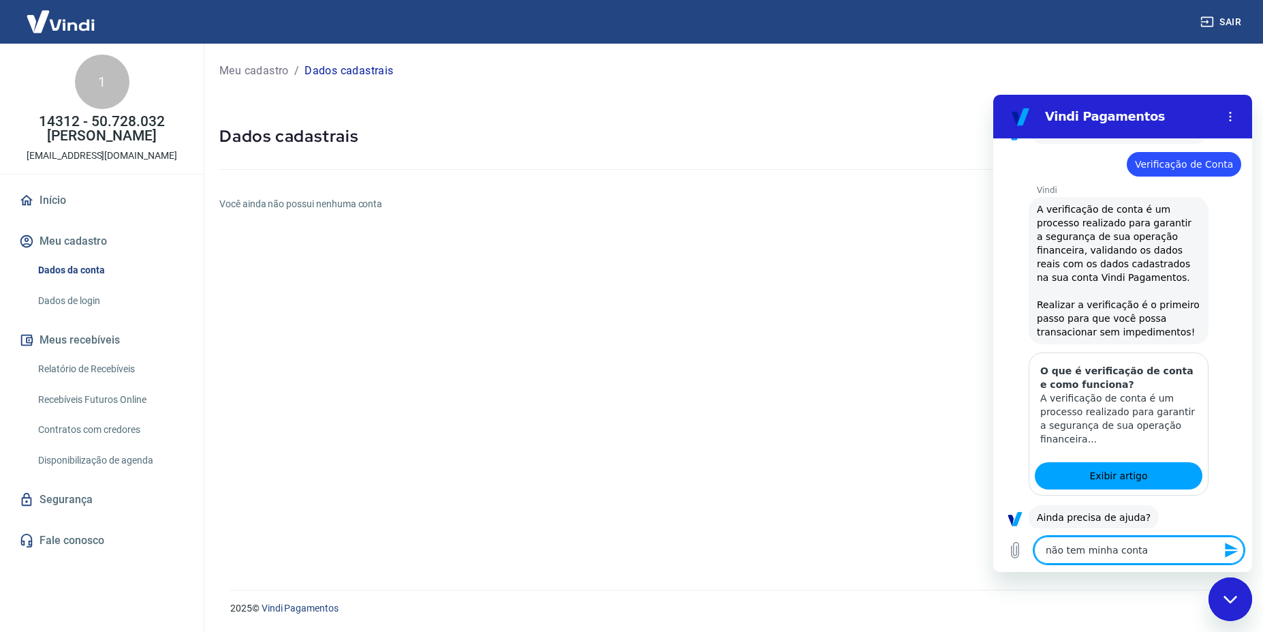
type textarea "não tem minha conta"
type textarea "x"
type textarea "não tem minha conta p"
type textarea "x"
type textarea "não tem minha conta pa"
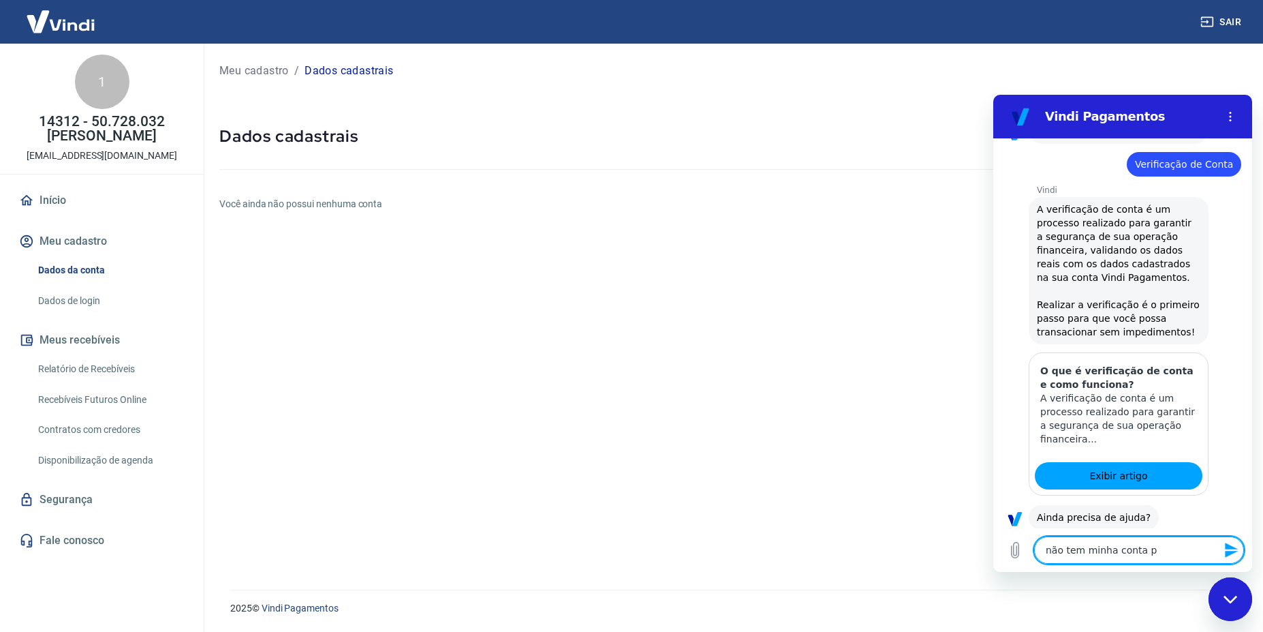
type textarea "x"
type textarea "não tem minha conta par"
type textarea "x"
type textarea "não tem minha conta para"
type textarea "x"
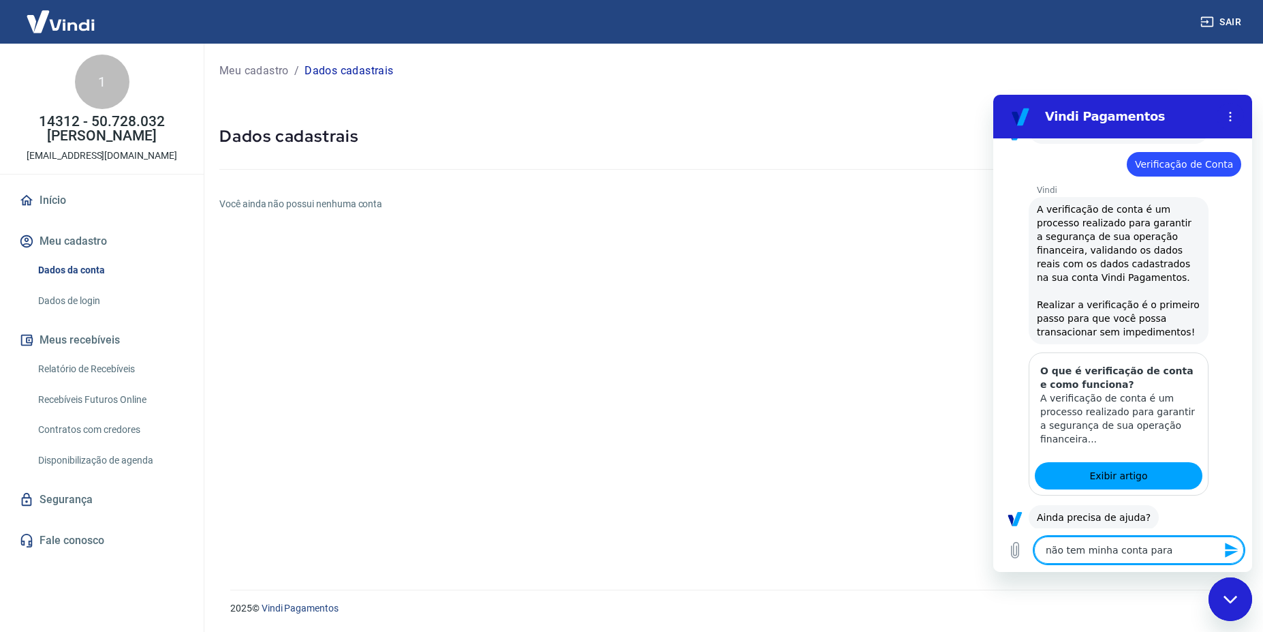
type textarea "não tem minha conta para"
type textarea "x"
type textarea "não tem minha conta para f"
type textarea "x"
type textarea "não tem minha conta para fa"
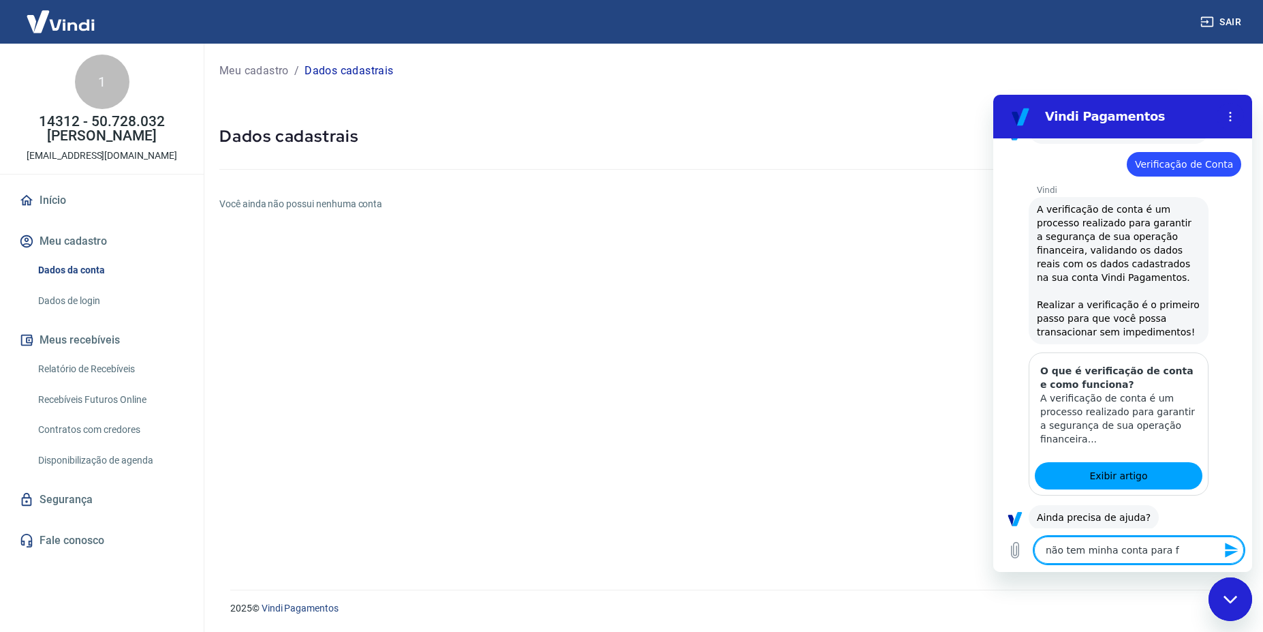
type textarea "x"
type textarea "não tem minha conta para faz"
type textarea "x"
type textarea "não tem minha conta para faze"
type textarea "x"
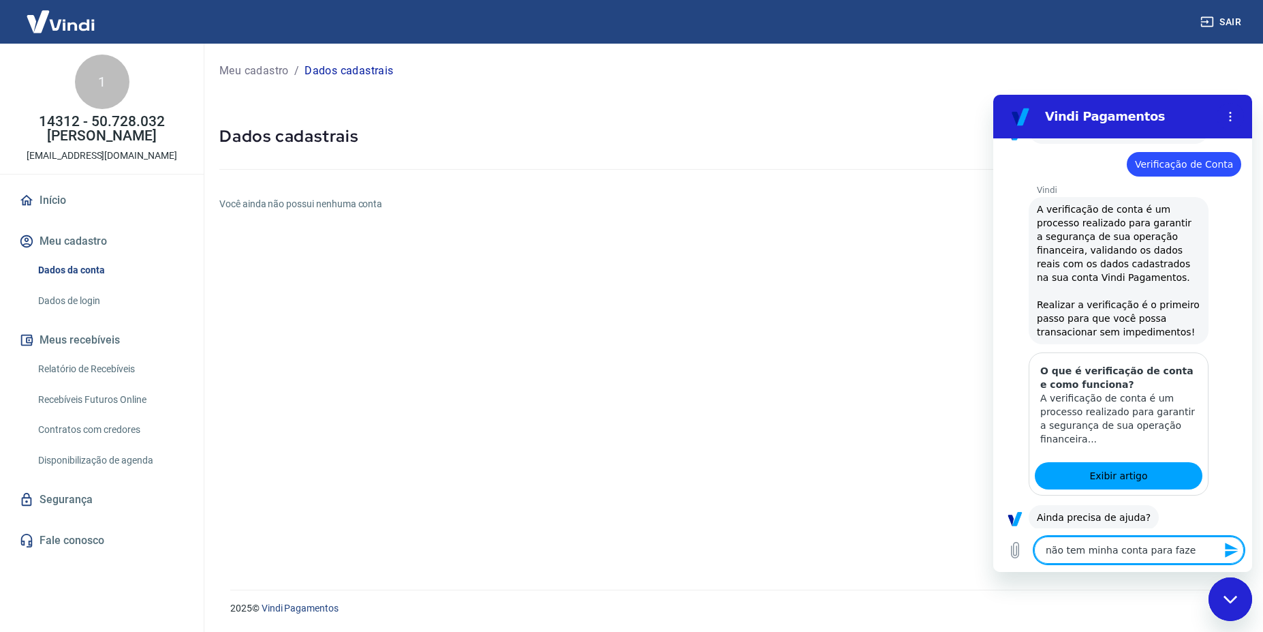
type textarea "não tem minha conta para fazer"
type textarea "x"
type textarea "não tem minha conta para fazer"
type textarea "x"
type textarea "não tem minha conta para fazer a"
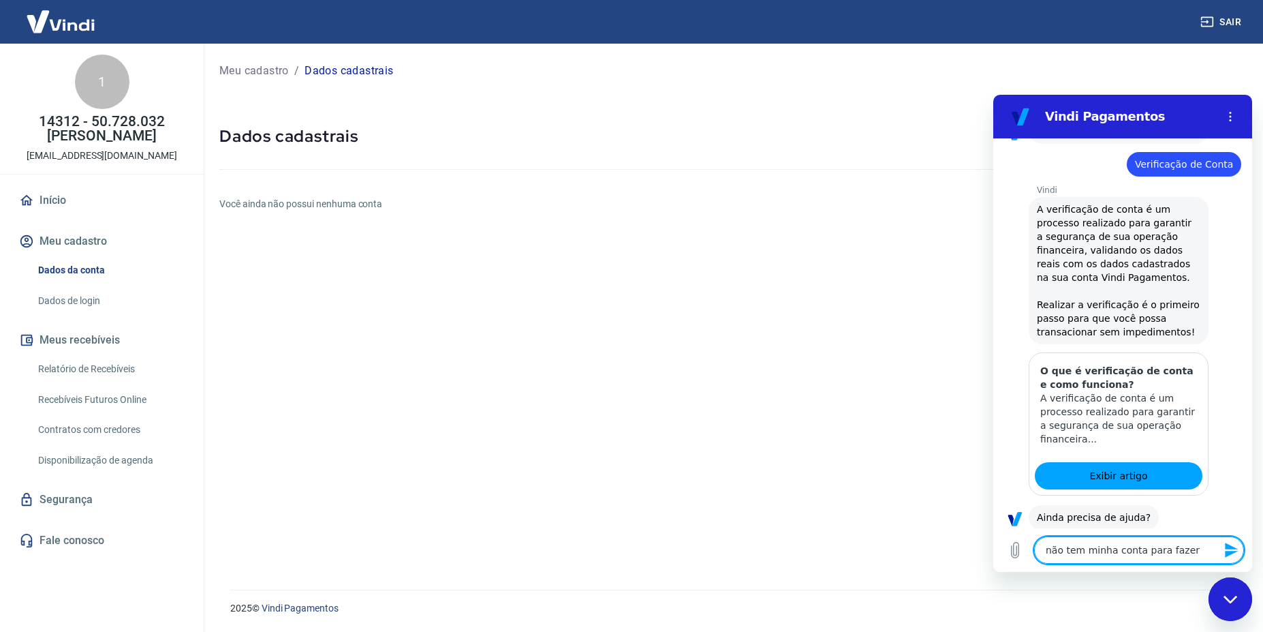
type textarea "x"
type textarea "não tem minha conta para fazer a"
type textarea "x"
type textarea "não tem minha conta para fazer a v"
type textarea "x"
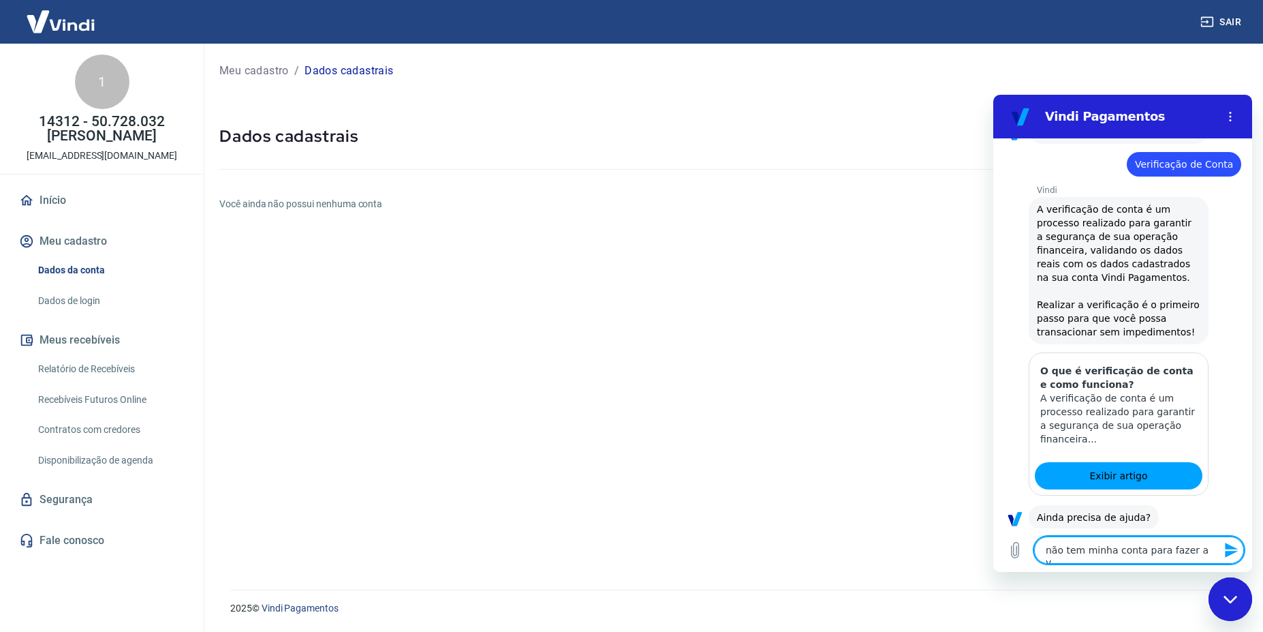
type textarea "não tem minha conta para fazer a ve"
type textarea "x"
type textarea "não tem minha conta para fazer a ver"
type textarea "x"
type textarea "não tem minha conta para fazer a veri"
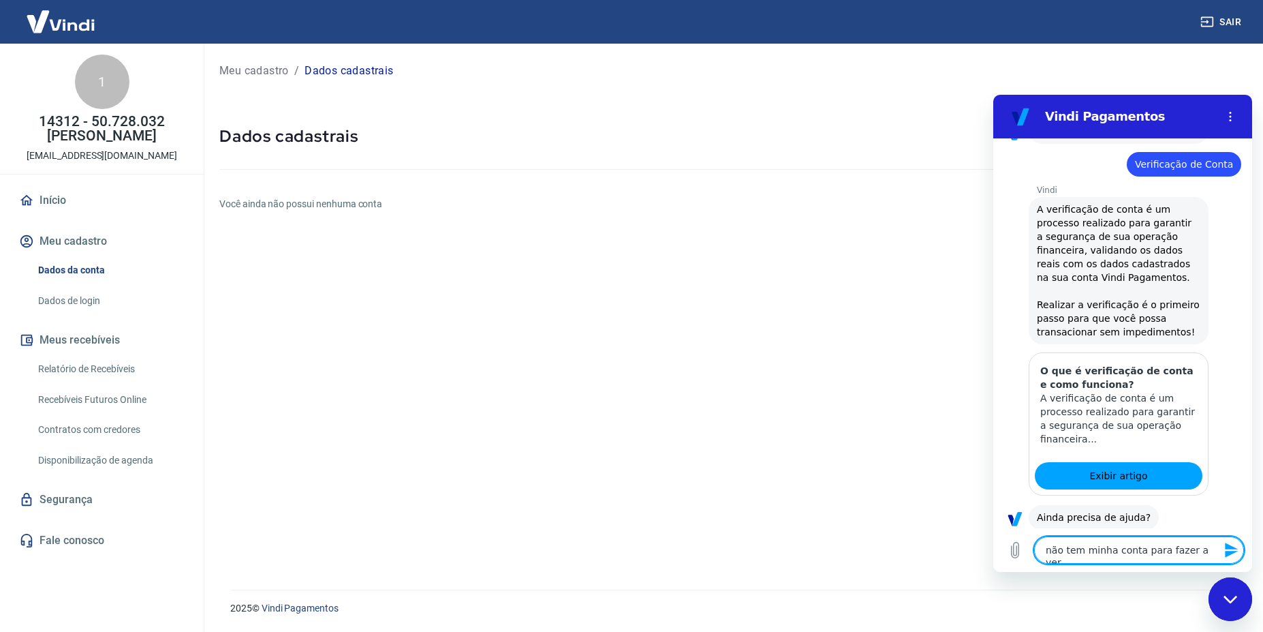
type textarea "x"
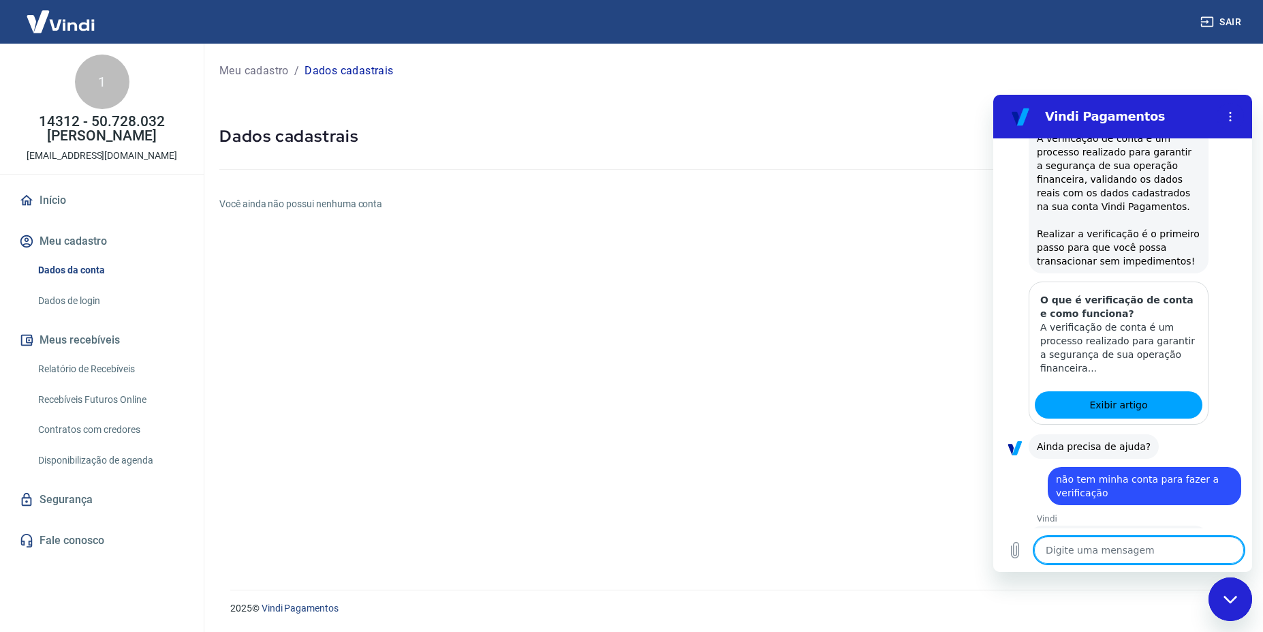
scroll to position [1699, 0]
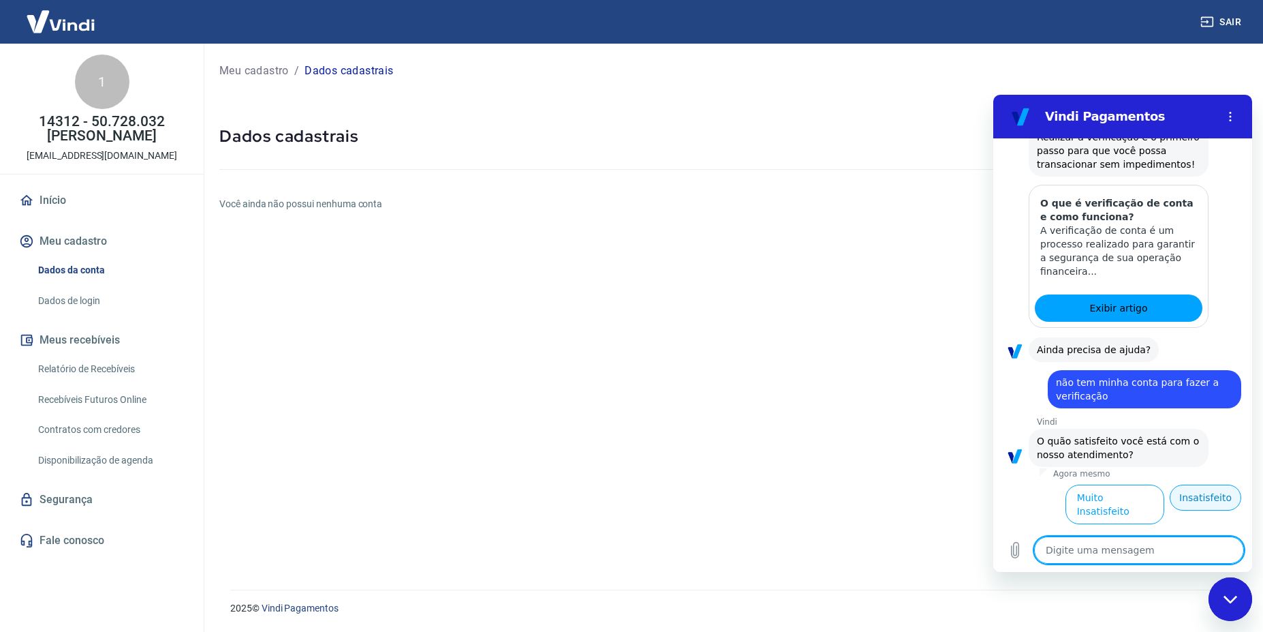
click at [1188, 484] on button "Insatisfeito" at bounding box center [1206, 497] width 72 height 26
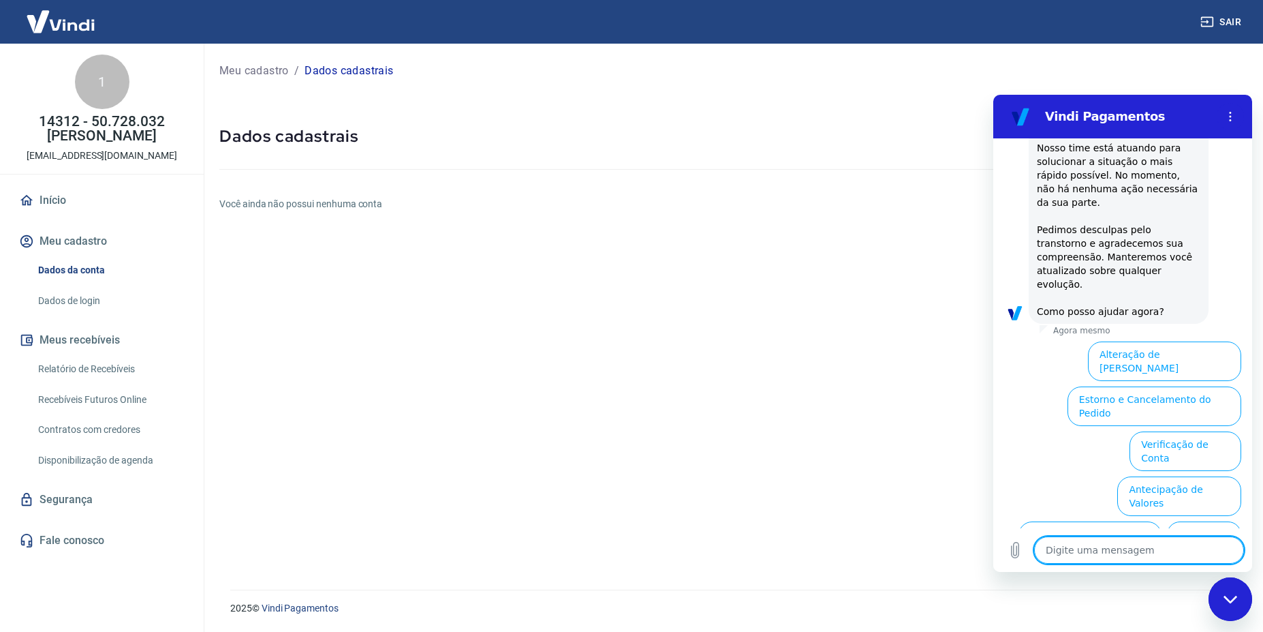
scroll to position [2488, 0]
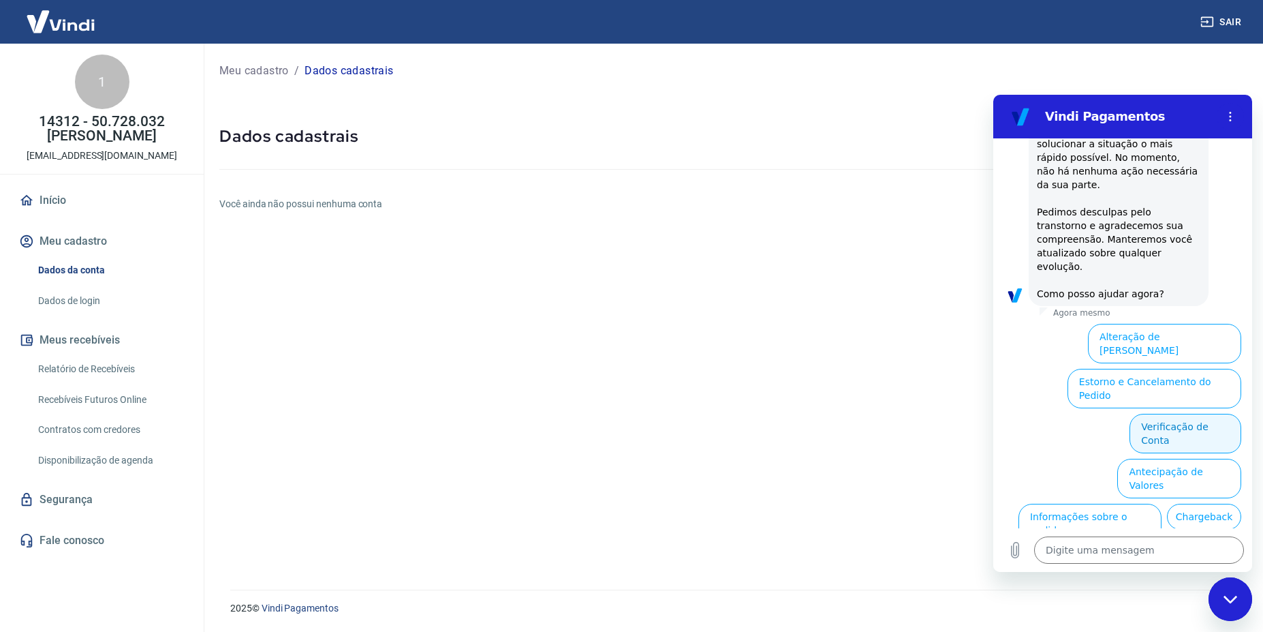
click at [1172, 414] on button "Verificação de Conta" at bounding box center [1186, 434] width 112 height 40
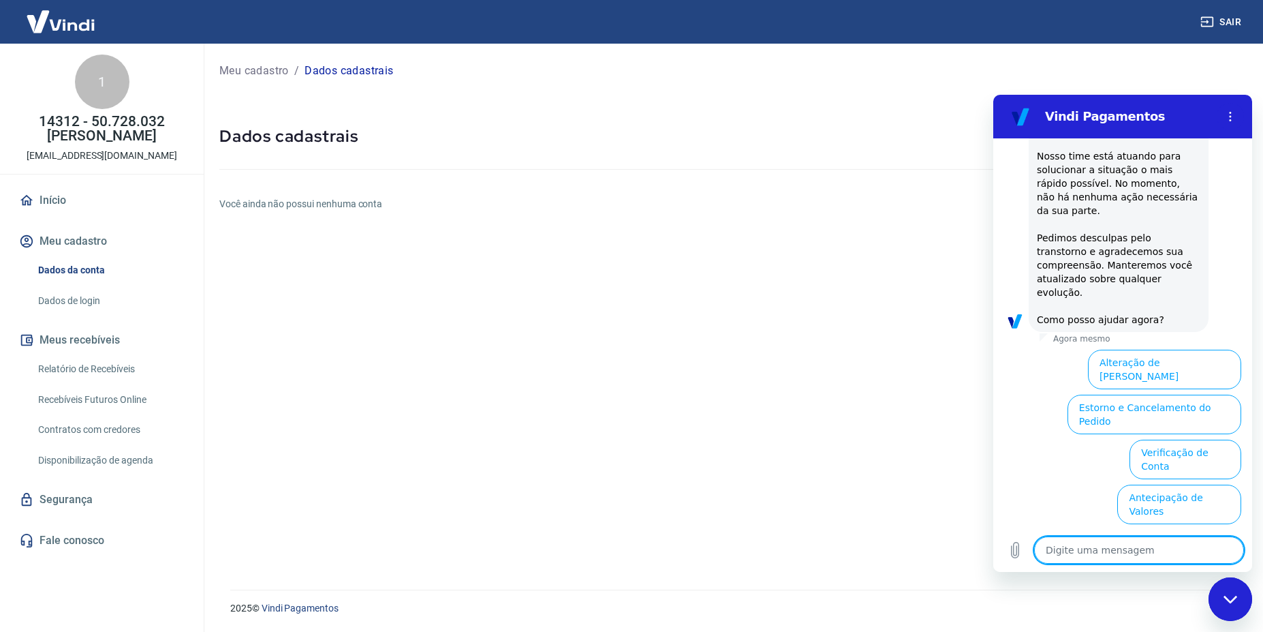
scroll to position [3424, 0]
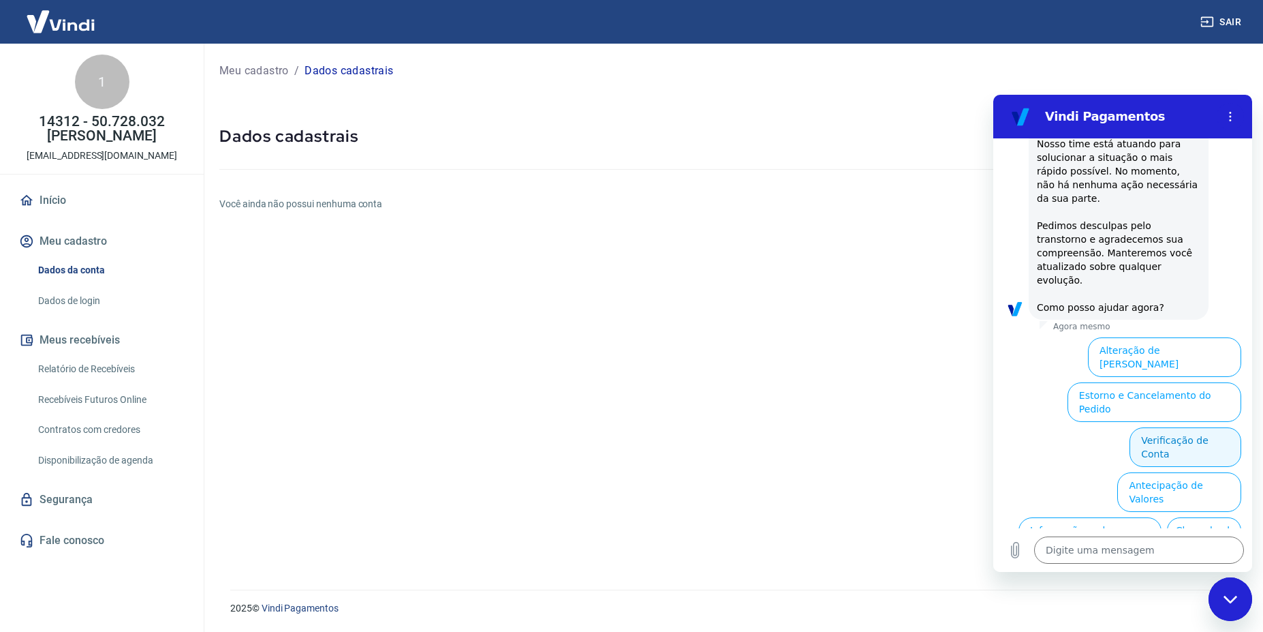
click at [1197, 427] on button "Verificação de Conta" at bounding box center [1186, 447] width 112 height 40
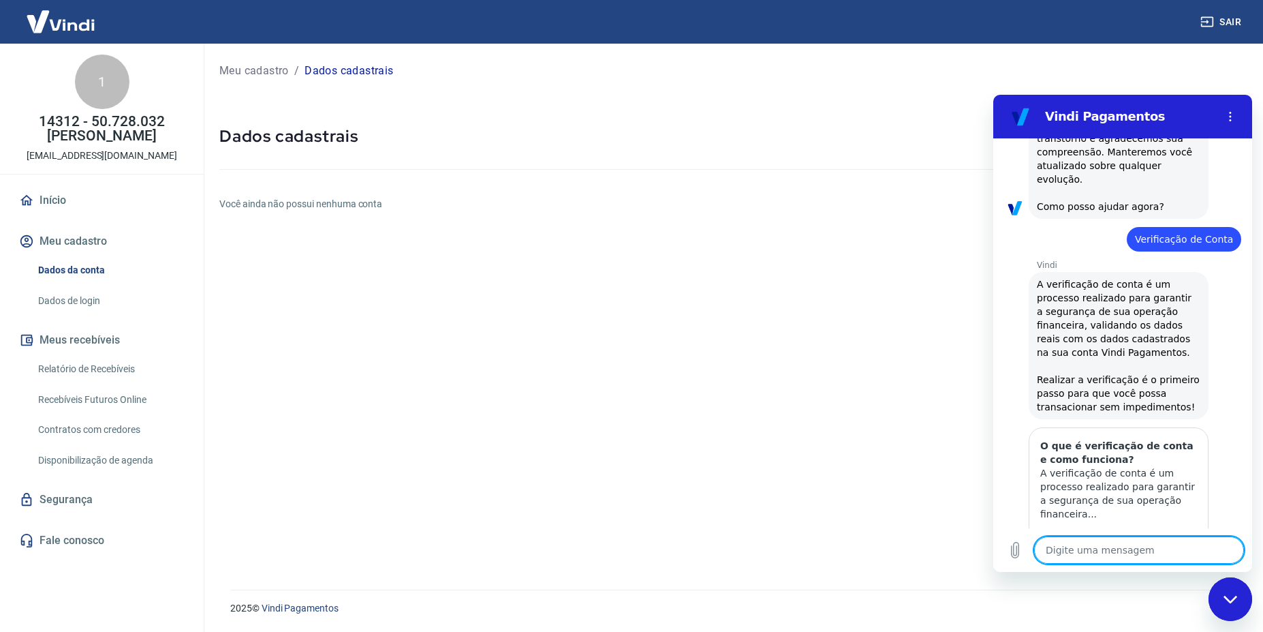
scroll to position [3559, 0]
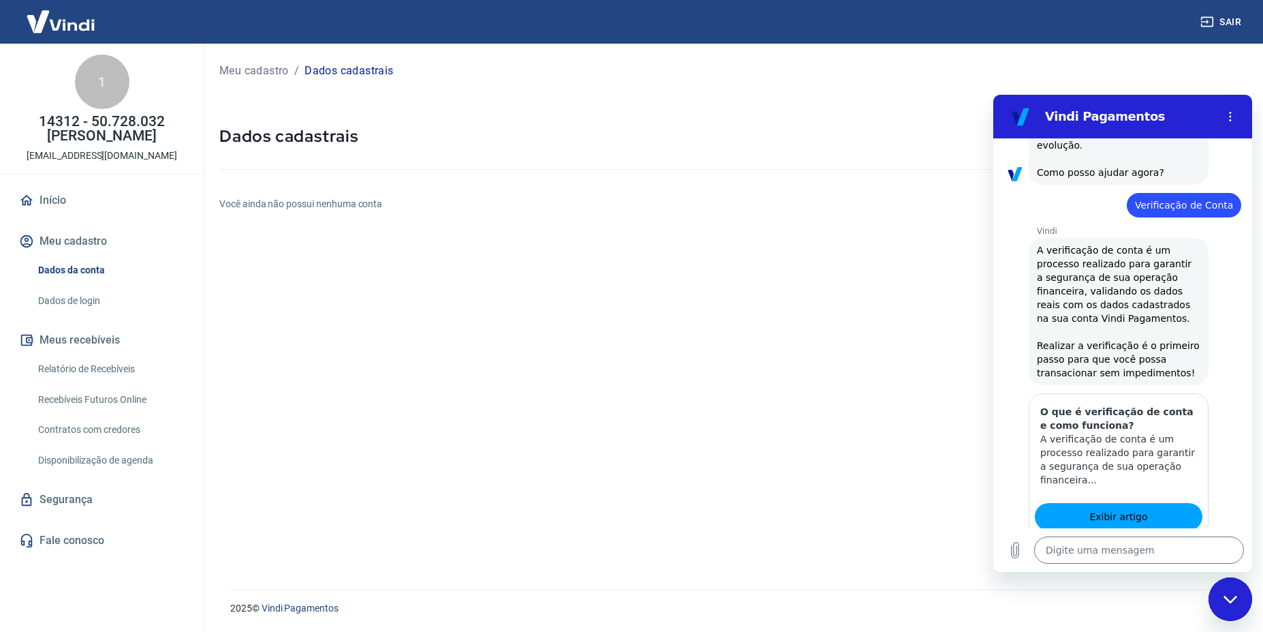
click at [1158, 588] on button "Sim" at bounding box center [1176, 601] width 40 height 26
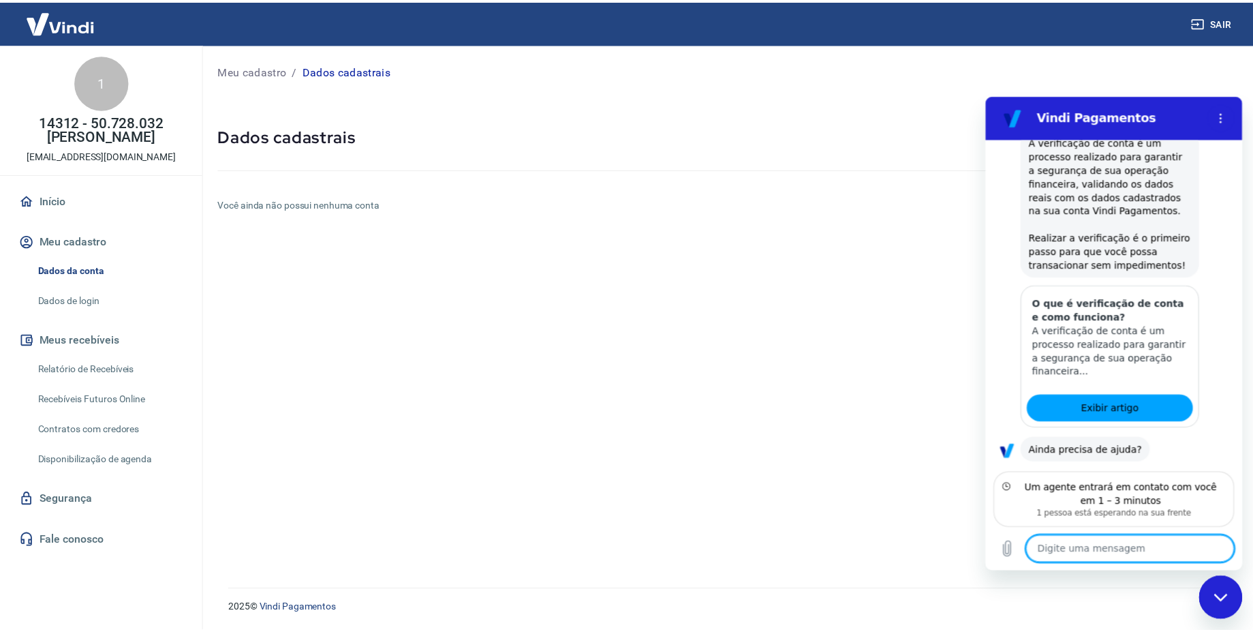
scroll to position [3669, 0]
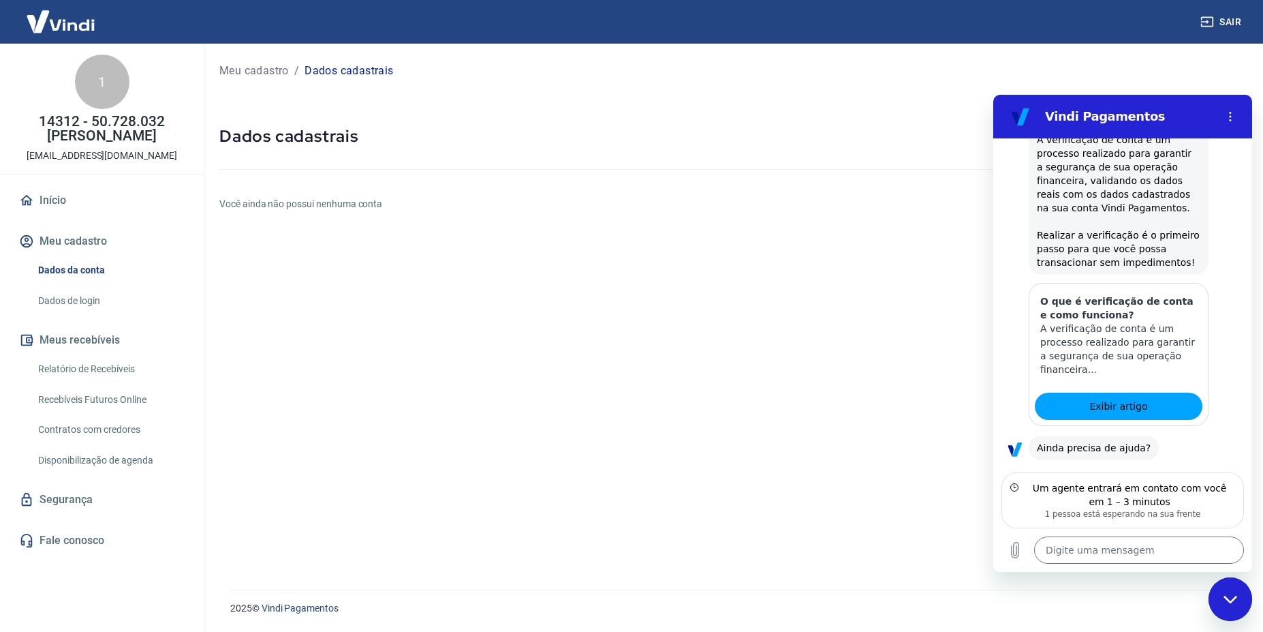
click at [254, 72] on p "Meu cadastro" at bounding box center [253, 71] width 69 height 16
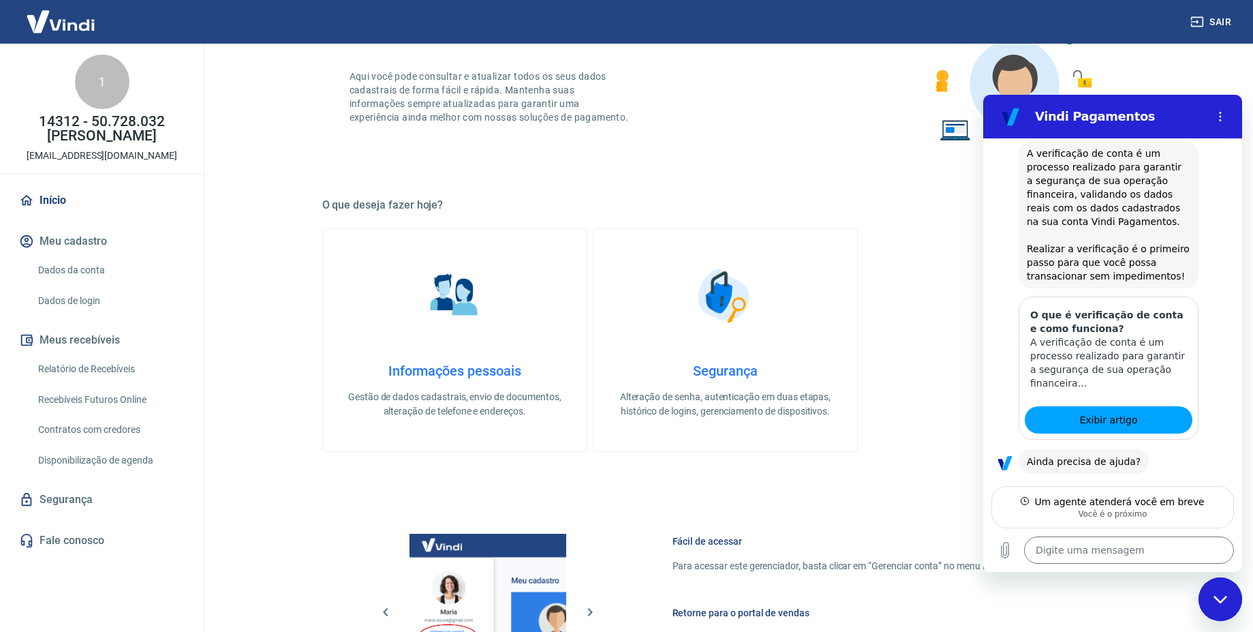
scroll to position [258, 0]
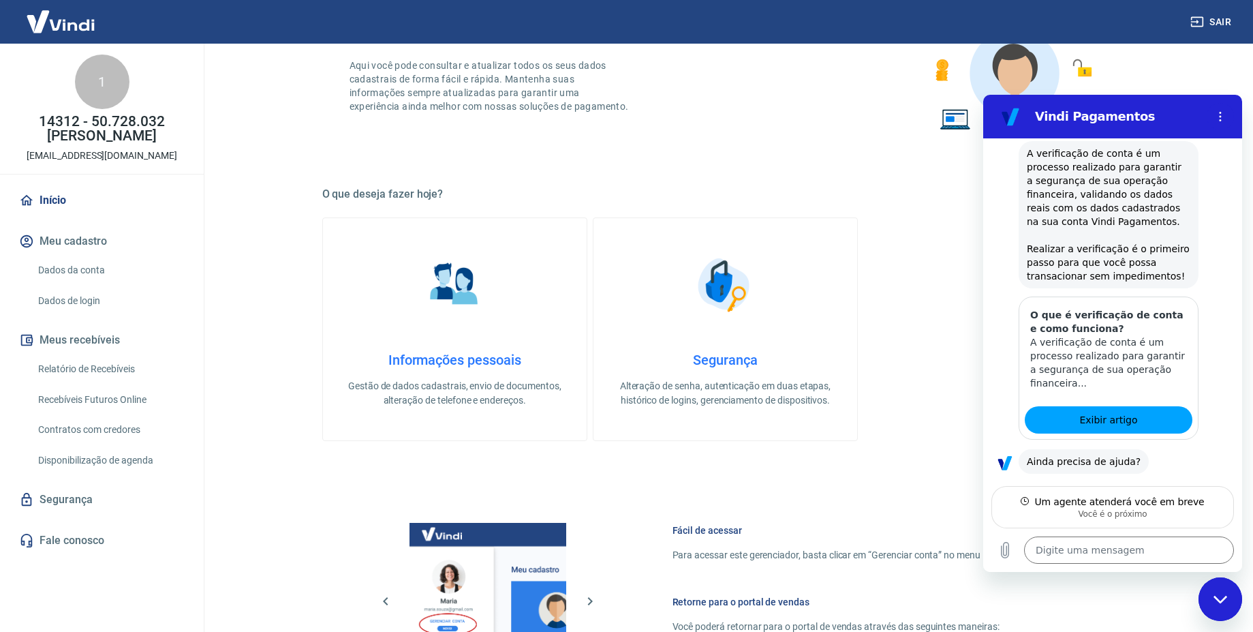
click at [505, 359] on h4 "Informações pessoais" at bounding box center [455, 360] width 220 height 16
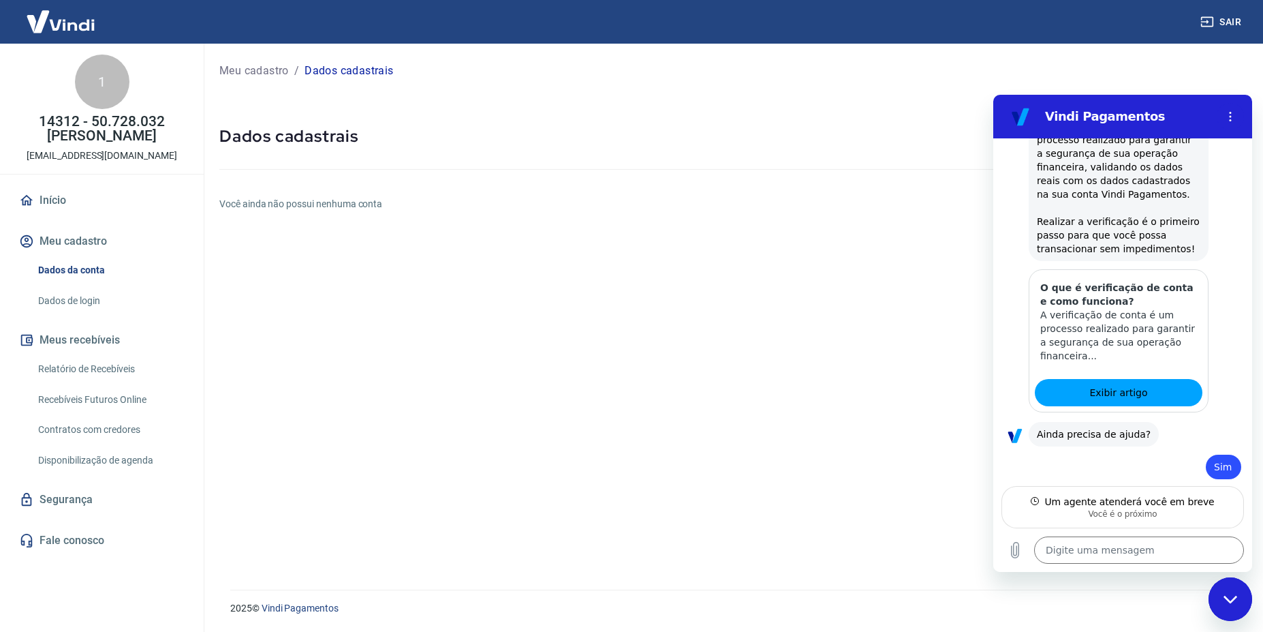
scroll to position [3681, 0]
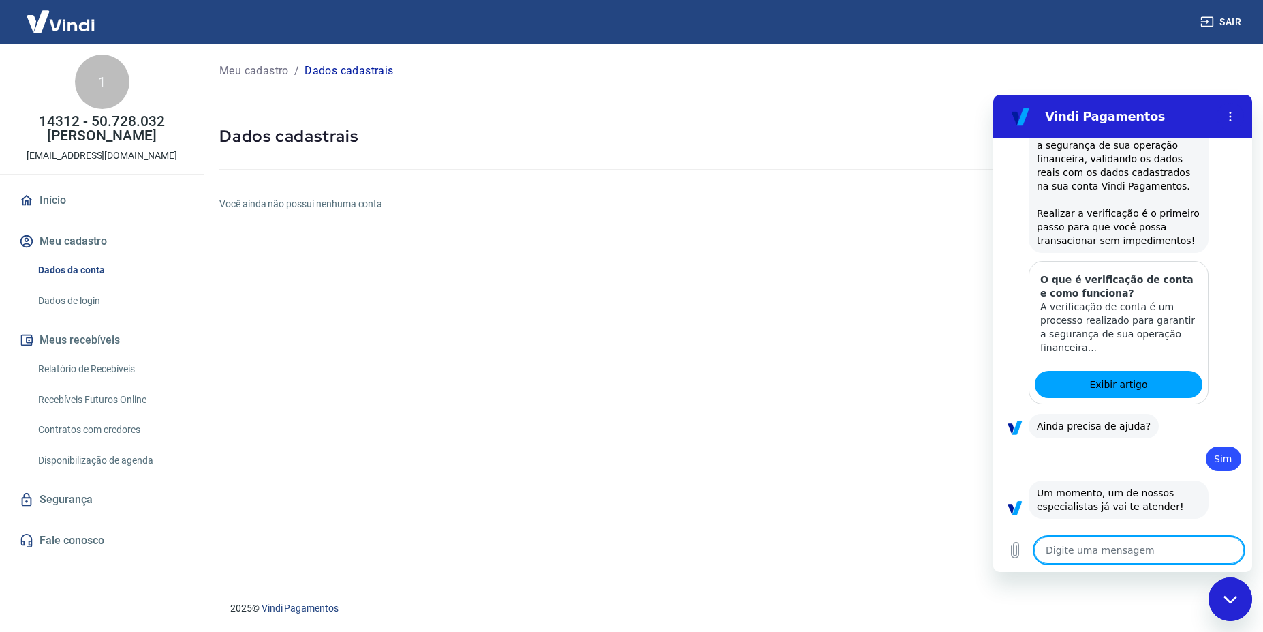
click at [1111, 546] on textarea at bounding box center [1139, 549] width 210 height 27
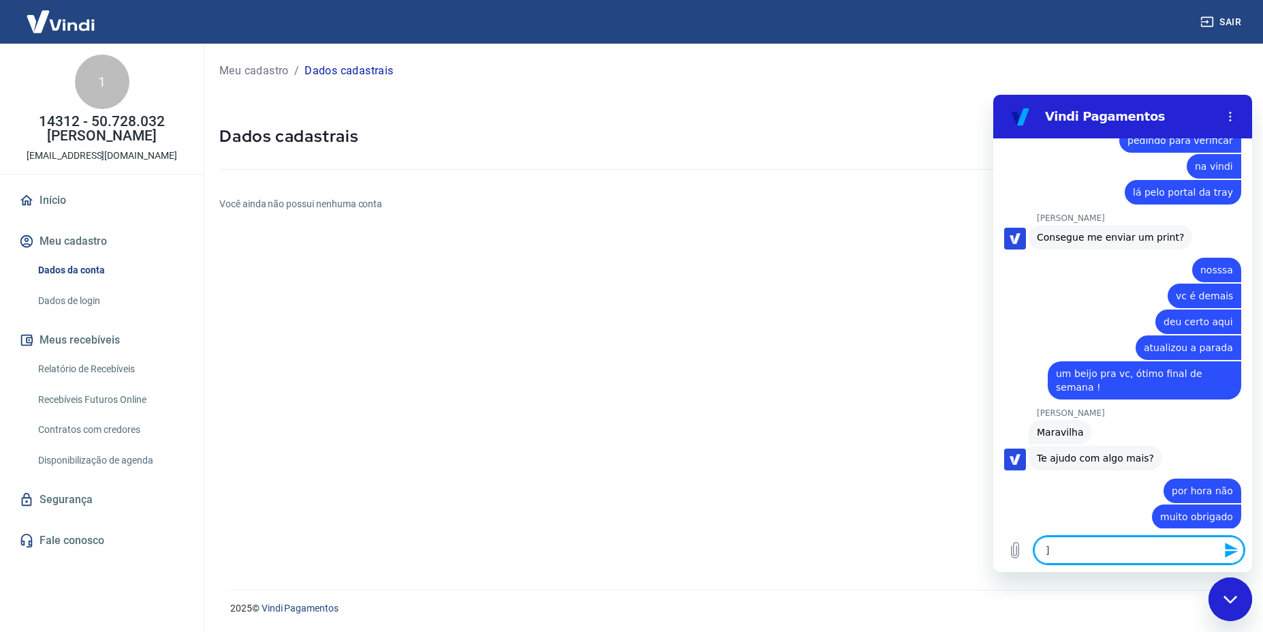
scroll to position [4835, 0]
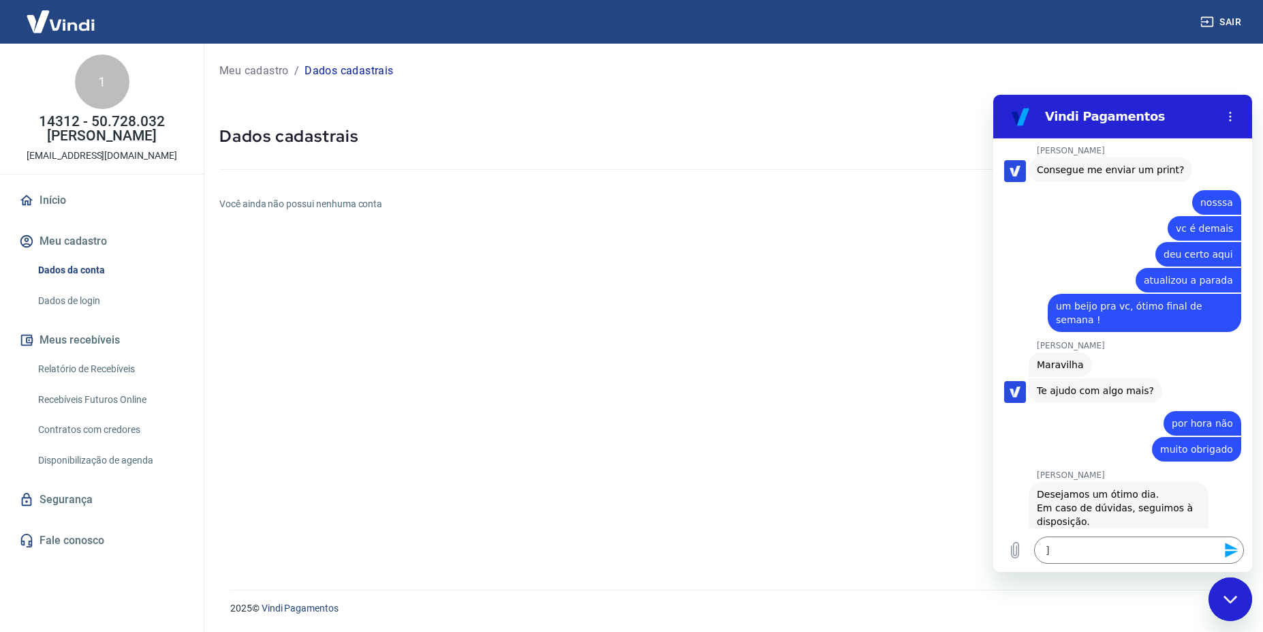
click at [1053, 570] on link "[URL][DOMAIN_NAME]" at bounding box center [1095, 575] width 117 height 11
click at [1226, 20] on button "Sair" at bounding box center [1222, 22] width 49 height 25
